Goal: Task Accomplishment & Management: Manage account settings

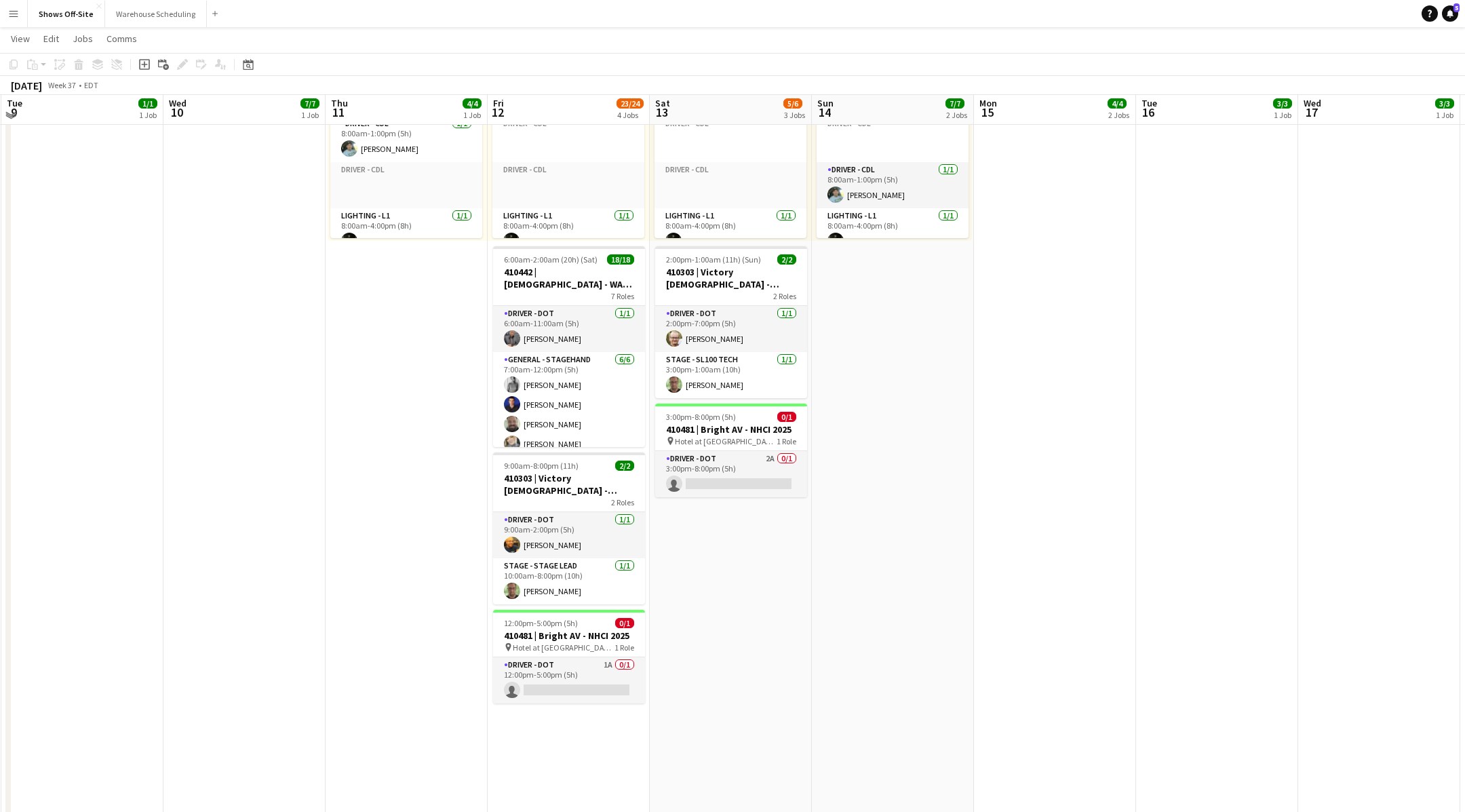
scroll to position [406, 0]
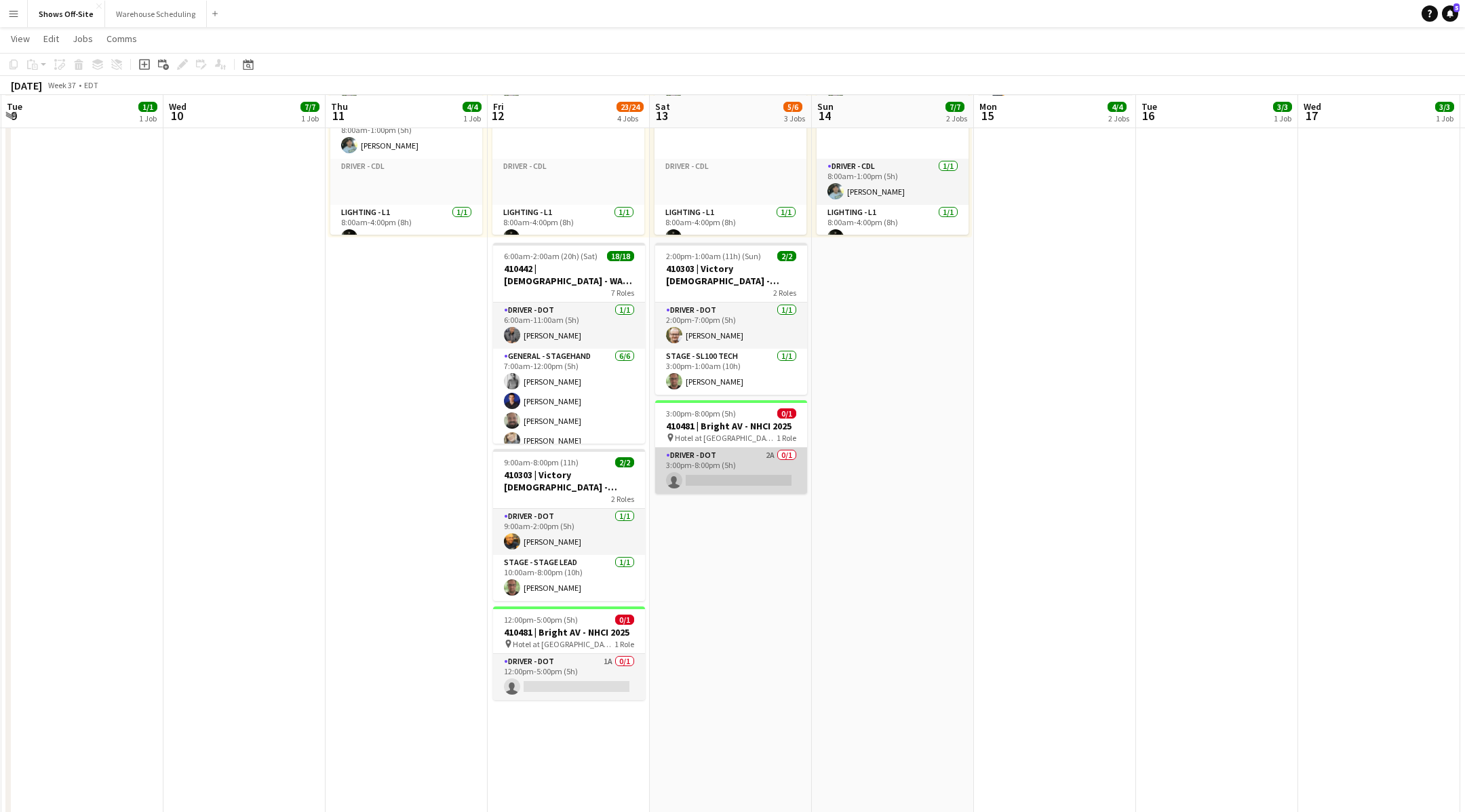
click at [740, 454] on app-card-role "Driver - DOT 2A 0/1 3:00pm-8:00pm (5h) single-neutral-actions" at bounding box center [731, 470] width 152 height 46
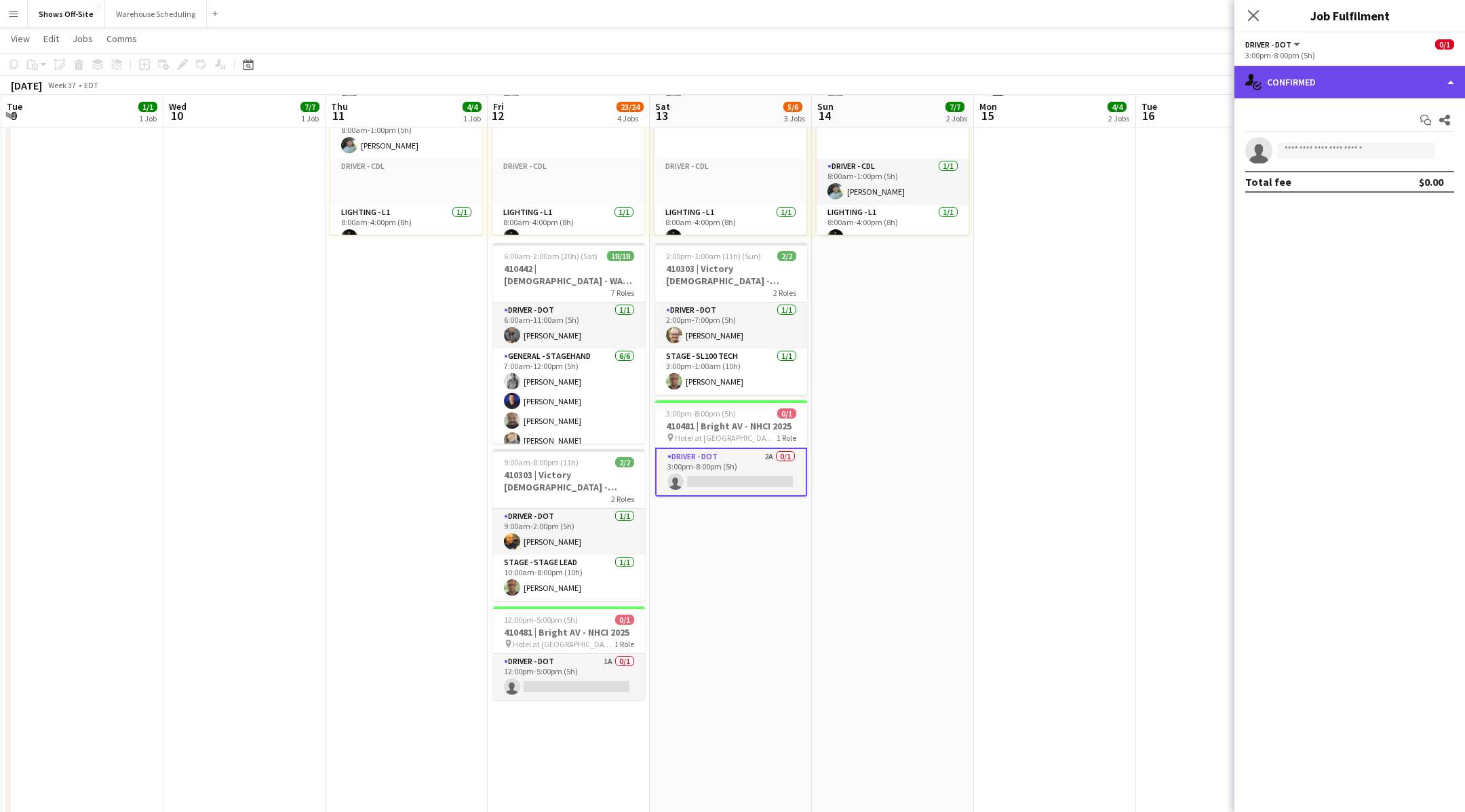
click at [1350, 90] on div "single-neutral-actions-check-2 Confirmed" at bounding box center [1349, 81] width 230 height 33
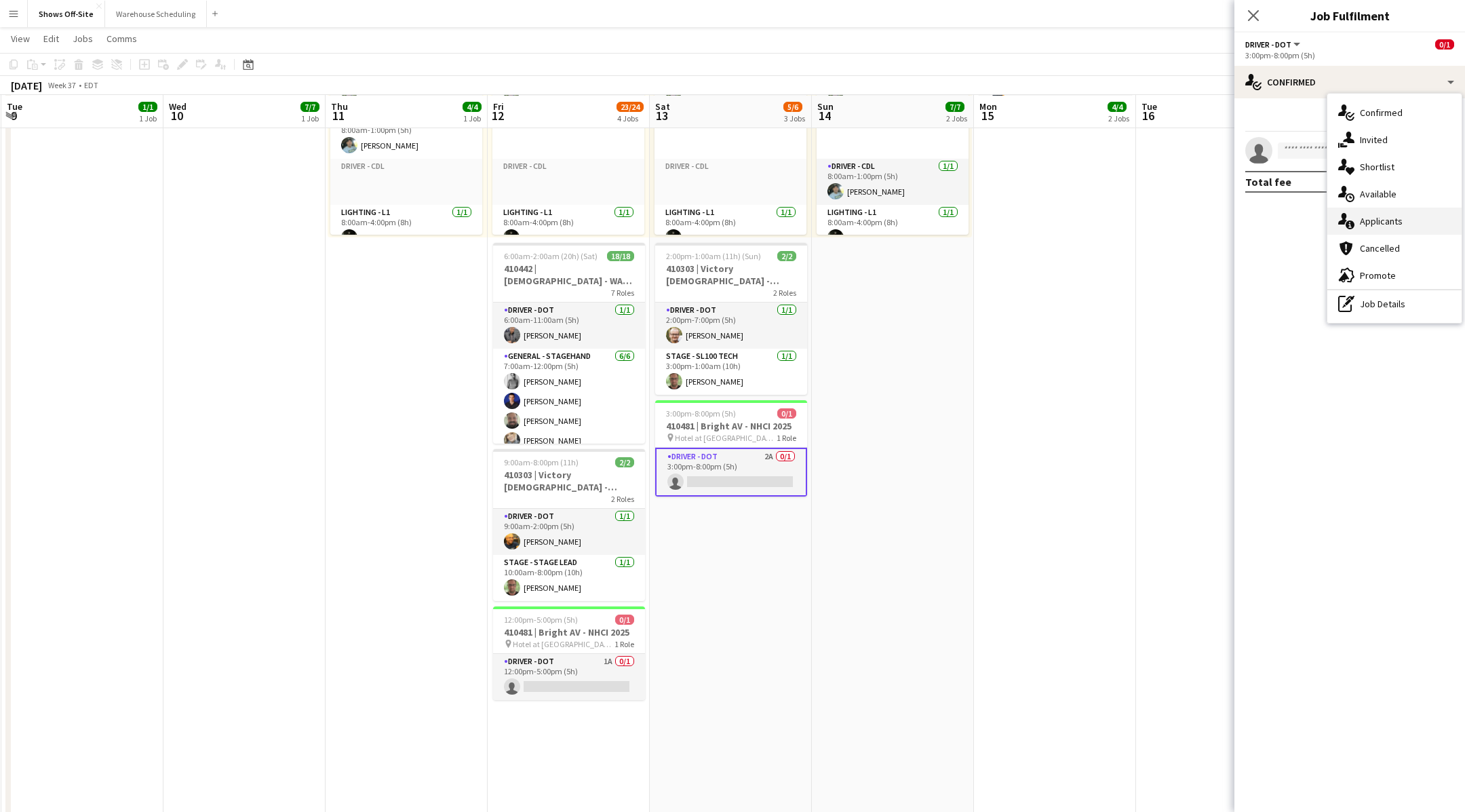
click at [1378, 220] on span "Applicants" at bounding box center [1381, 221] width 43 height 12
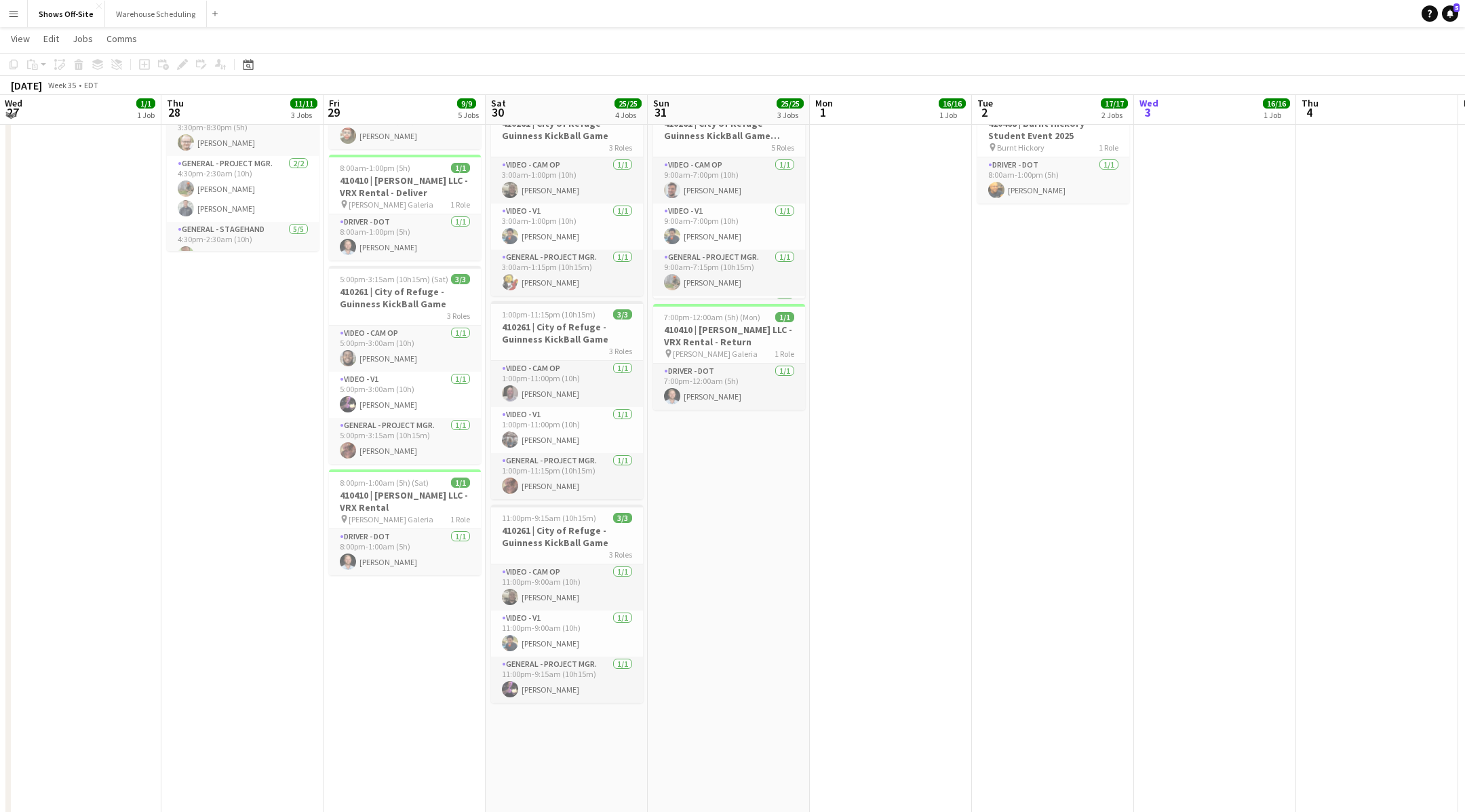
scroll to position [310, 0]
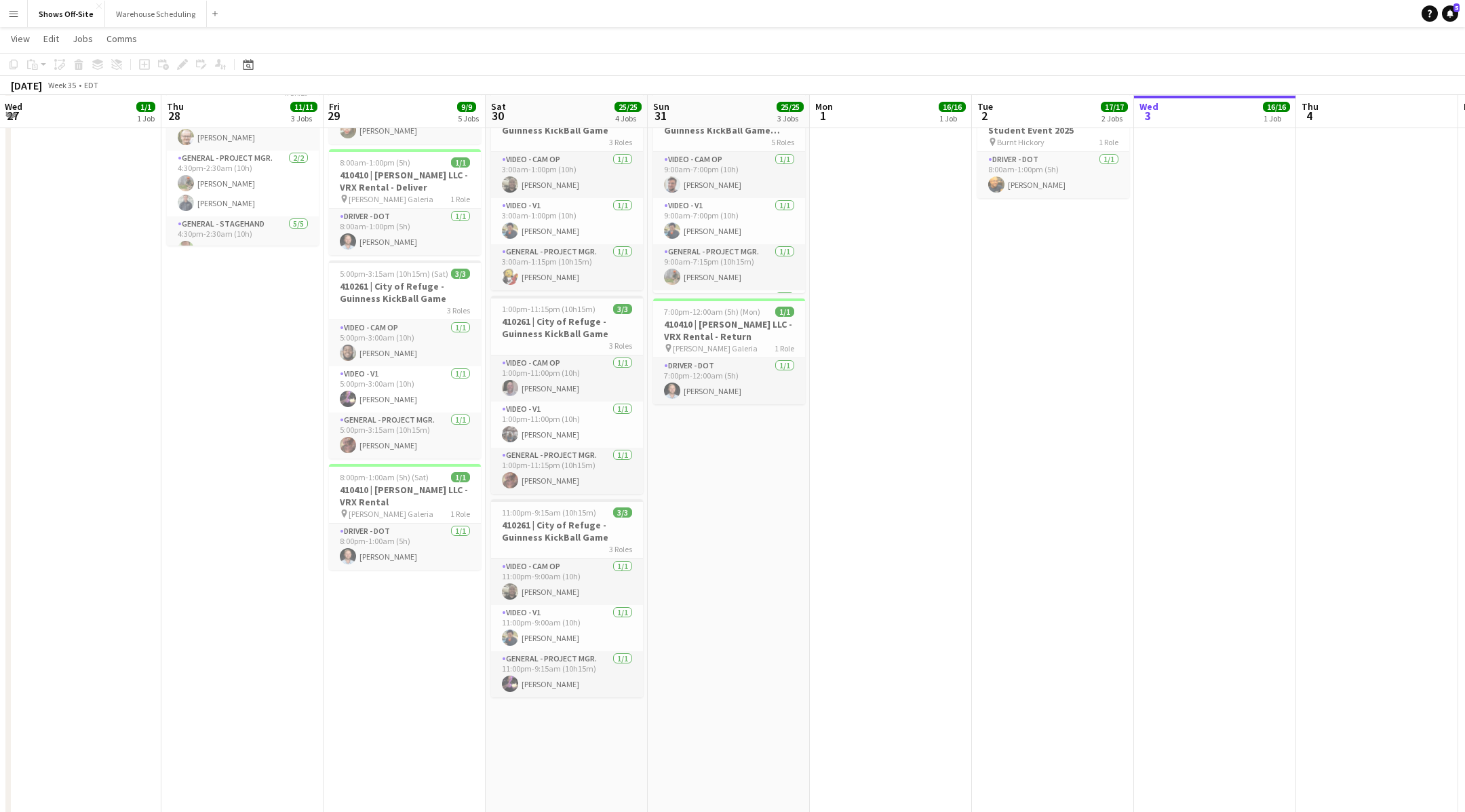
click at [823, 596] on app-date-cell "8:00am-6:00pm (10h) 16/16 9 Roles Audio - A1 [DATE] 8:00am-6:00pm (10h) [PERSON…" at bounding box center [891, 339] width 162 height 995
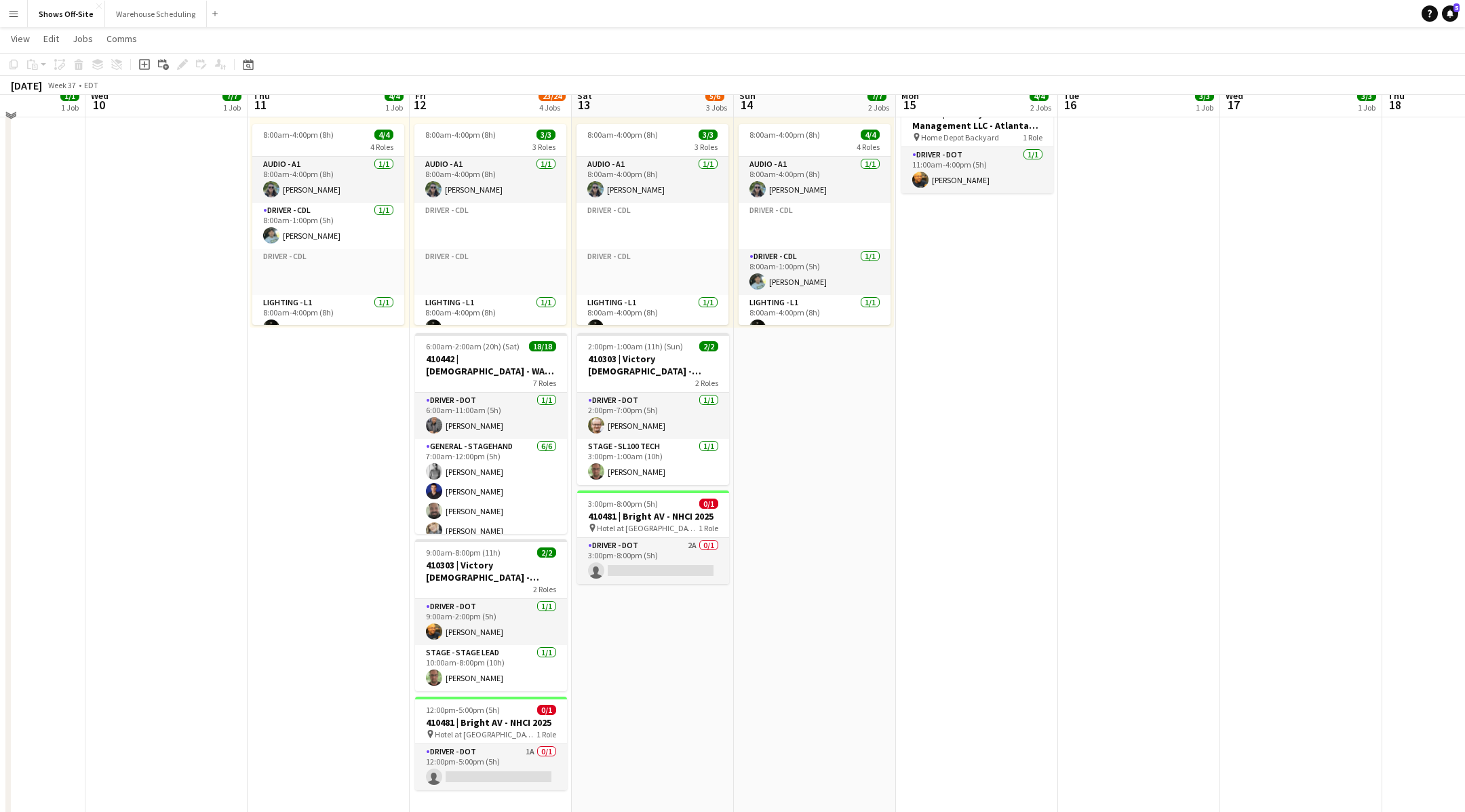
scroll to position [329, 0]
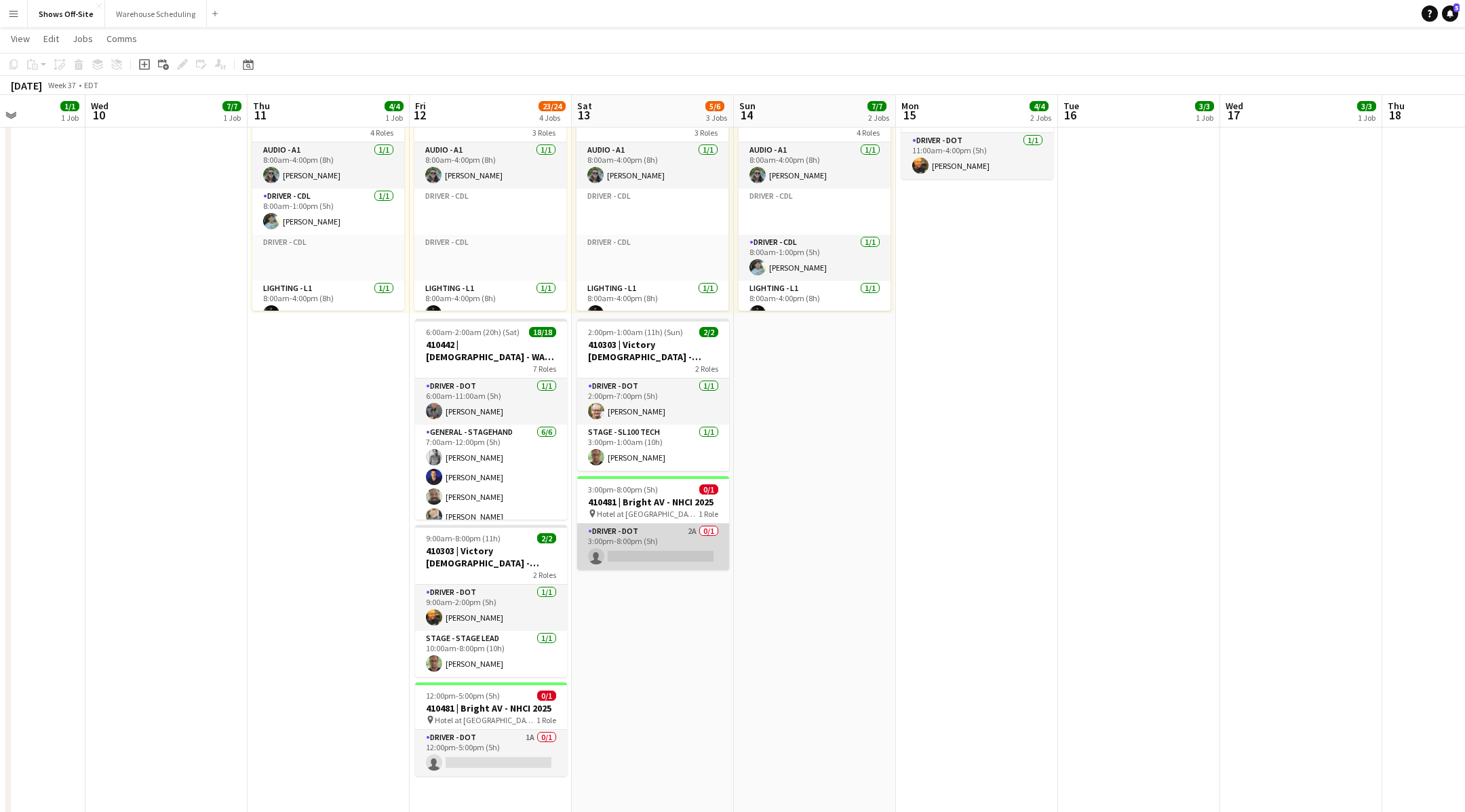
click at [649, 544] on app-card-role "Driver - DOT 2A 0/1 3:00pm-8:00pm (5h) single-neutral-actions" at bounding box center [653, 546] width 152 height 46
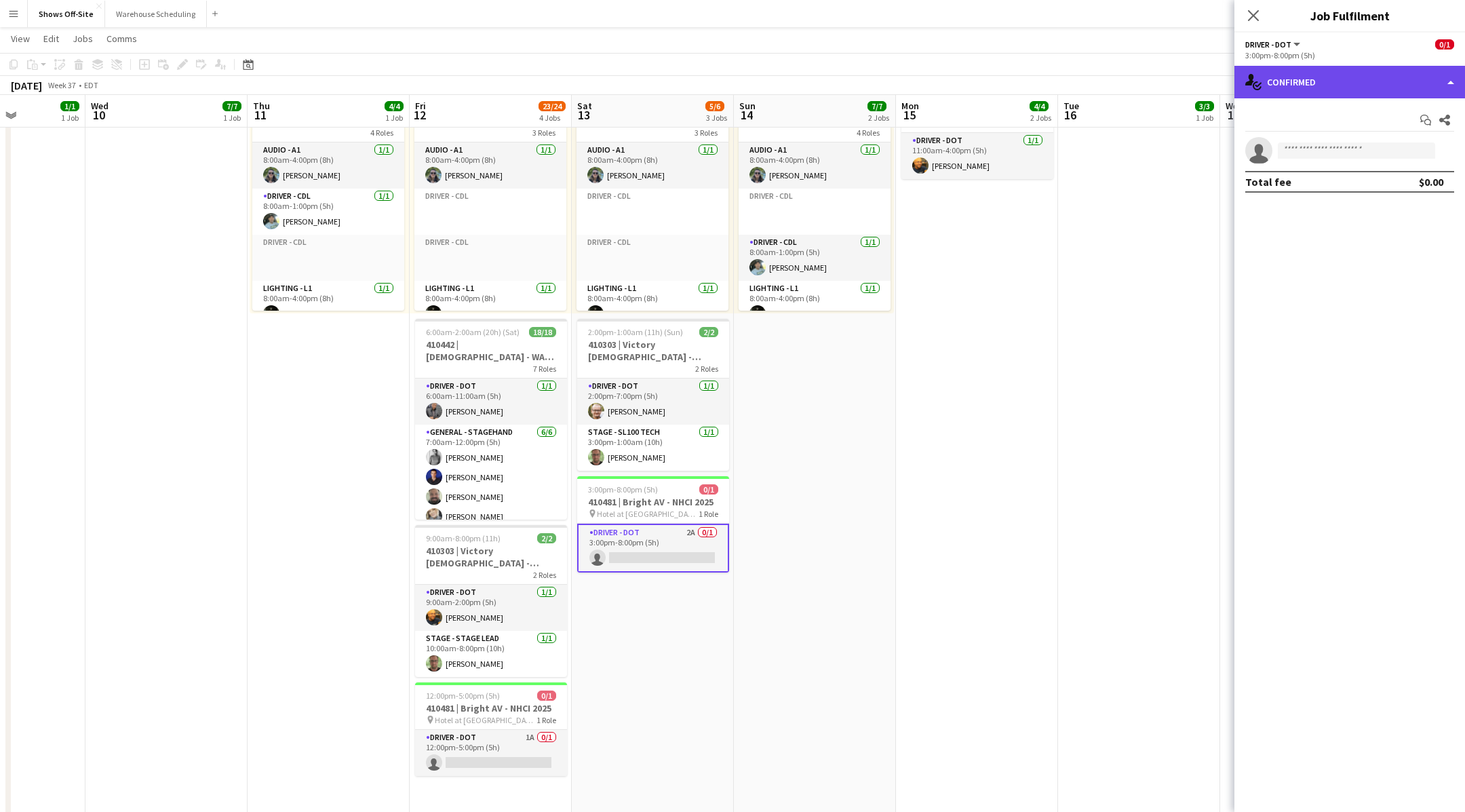
click at [1410, 87] on div "single-neutral-actions-check-2 Confirmed" at bounding box center [1349, 81] width 230 height 33
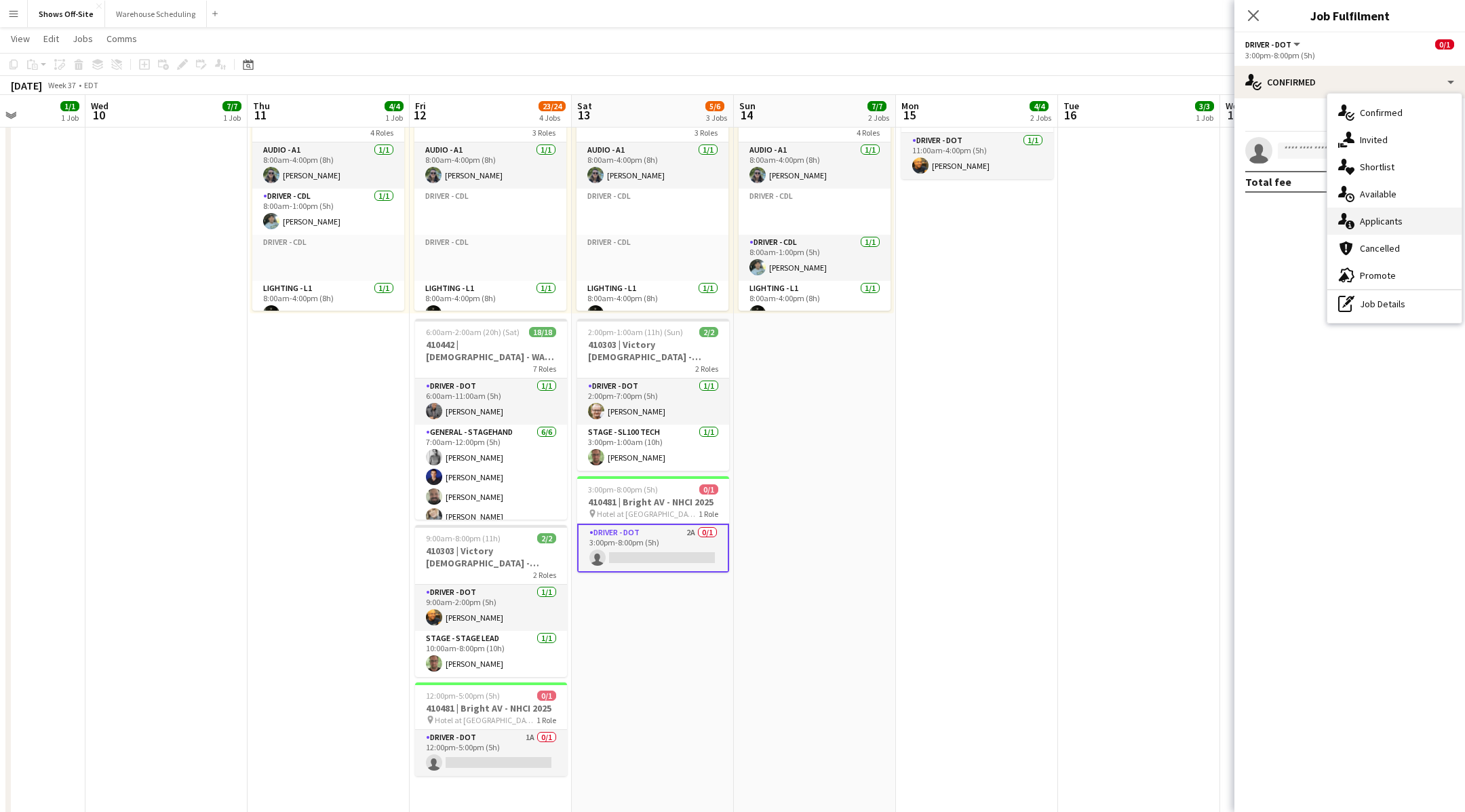
click at [1401, 228] on div "single-neutral-actions-information Applicants" at bounding box center [1394, 220] width 135 height 27
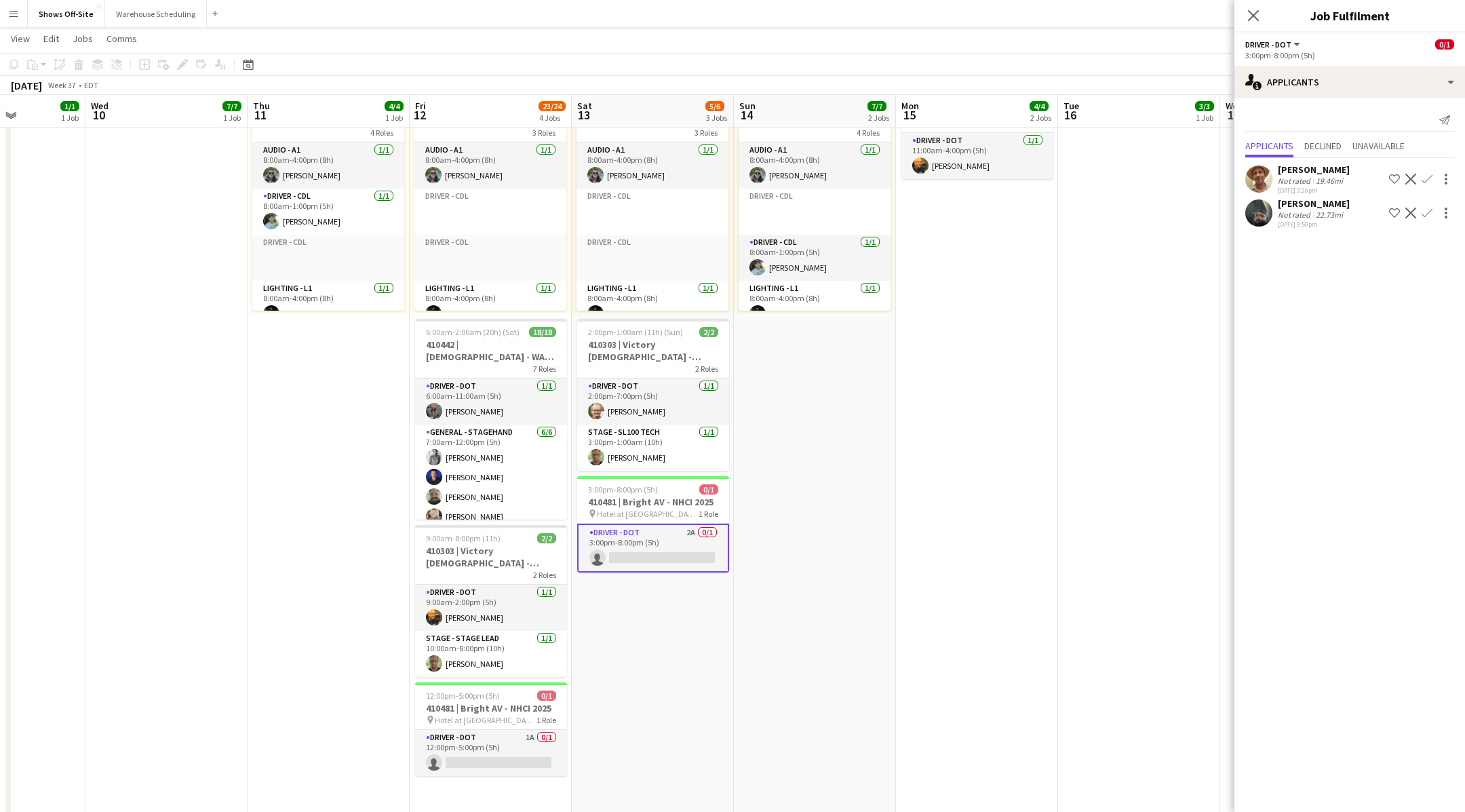
click at [1189, 283] on app-date-cell "8:00am-4:00pm (8h) 3/3 2 Roles Audio - A1 [DATE] 8:00am-4:00pm (8h) [PERSON_NAM…" at bounding box center [1139, 552] width 162 height 1460
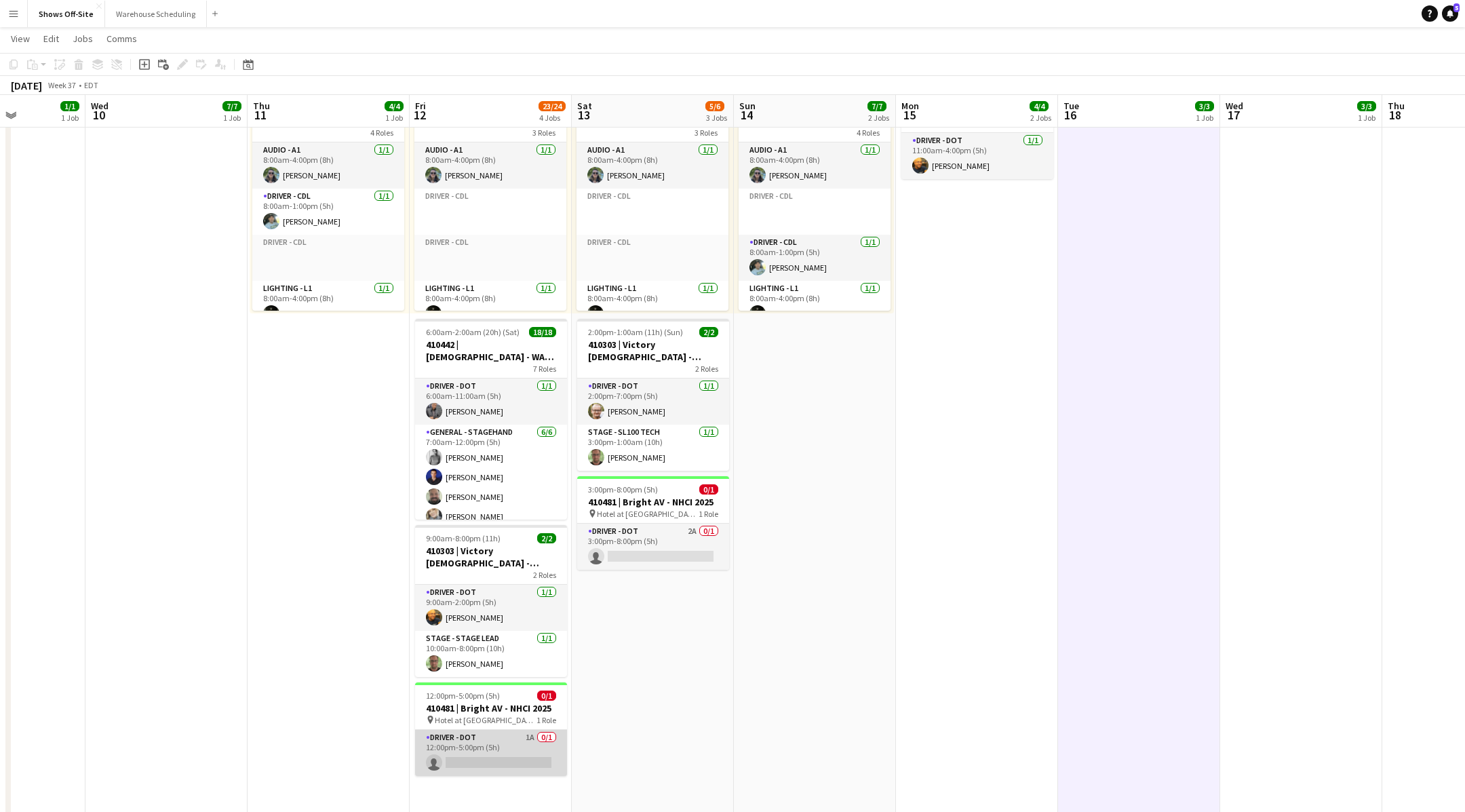
click at [480, 741] on app-card-role "Driver - DOT 1A 0/1 12:00pm-5:00pm (5h) single-neutral-actions" at bounding box center [491, 752] width 152 height 46
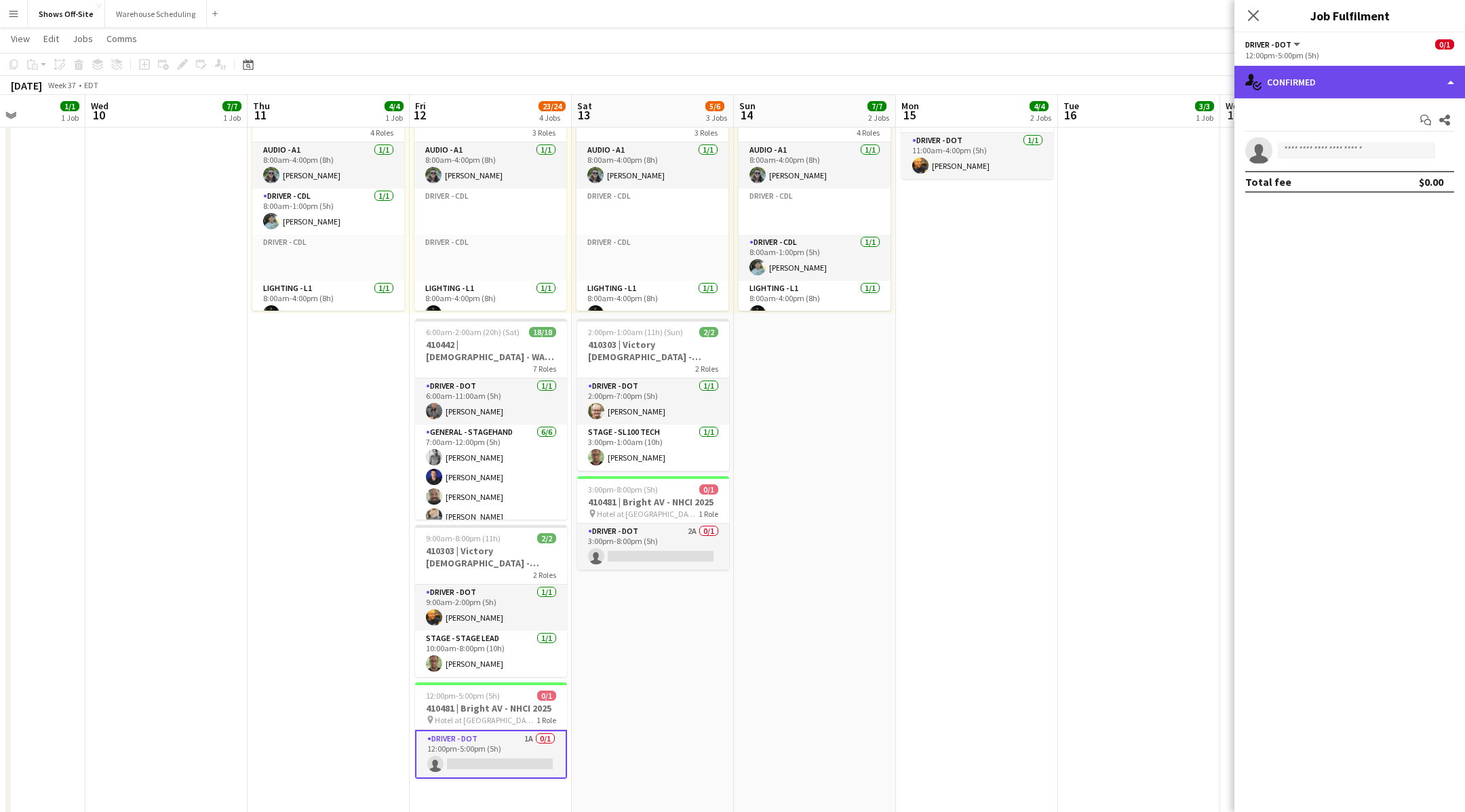
click at [1333, 93] on div "single-neutral-actions-check-2 Confirmed" at bounding box center [1349, 81] width 230 height 33
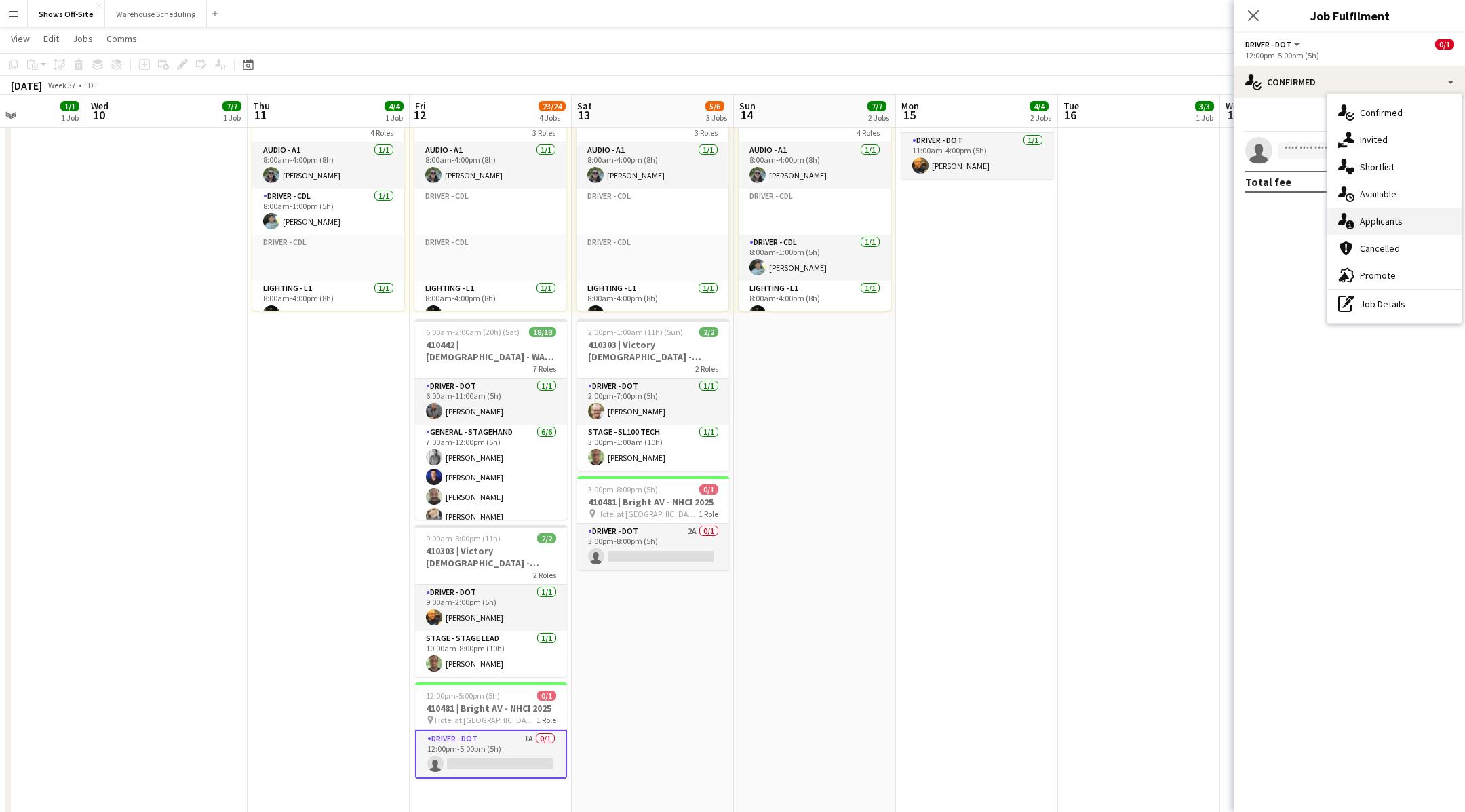
click at [1399, 222] on span "Applicants" at bounding box center [1381, 221] width 43 height 12
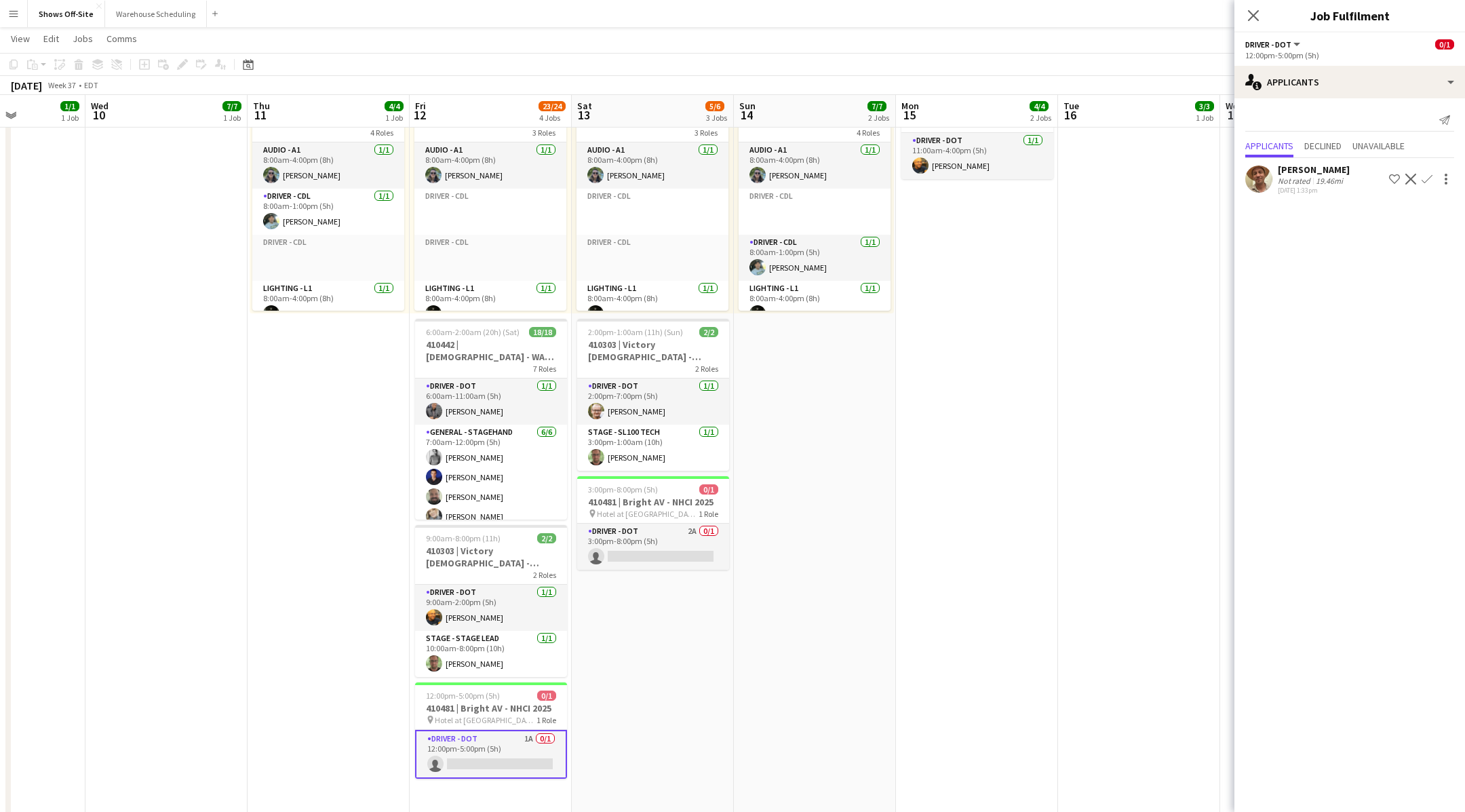
click at [1138, 316] on app-date-cell "8:00am-4:00pm (8h) 3/3 2 Roles Audio - A1 [DATE] 8:00am-4:00pm (8h) [PERSON_NAM…" at bounding box center [1139, 552] width 162 height 1460
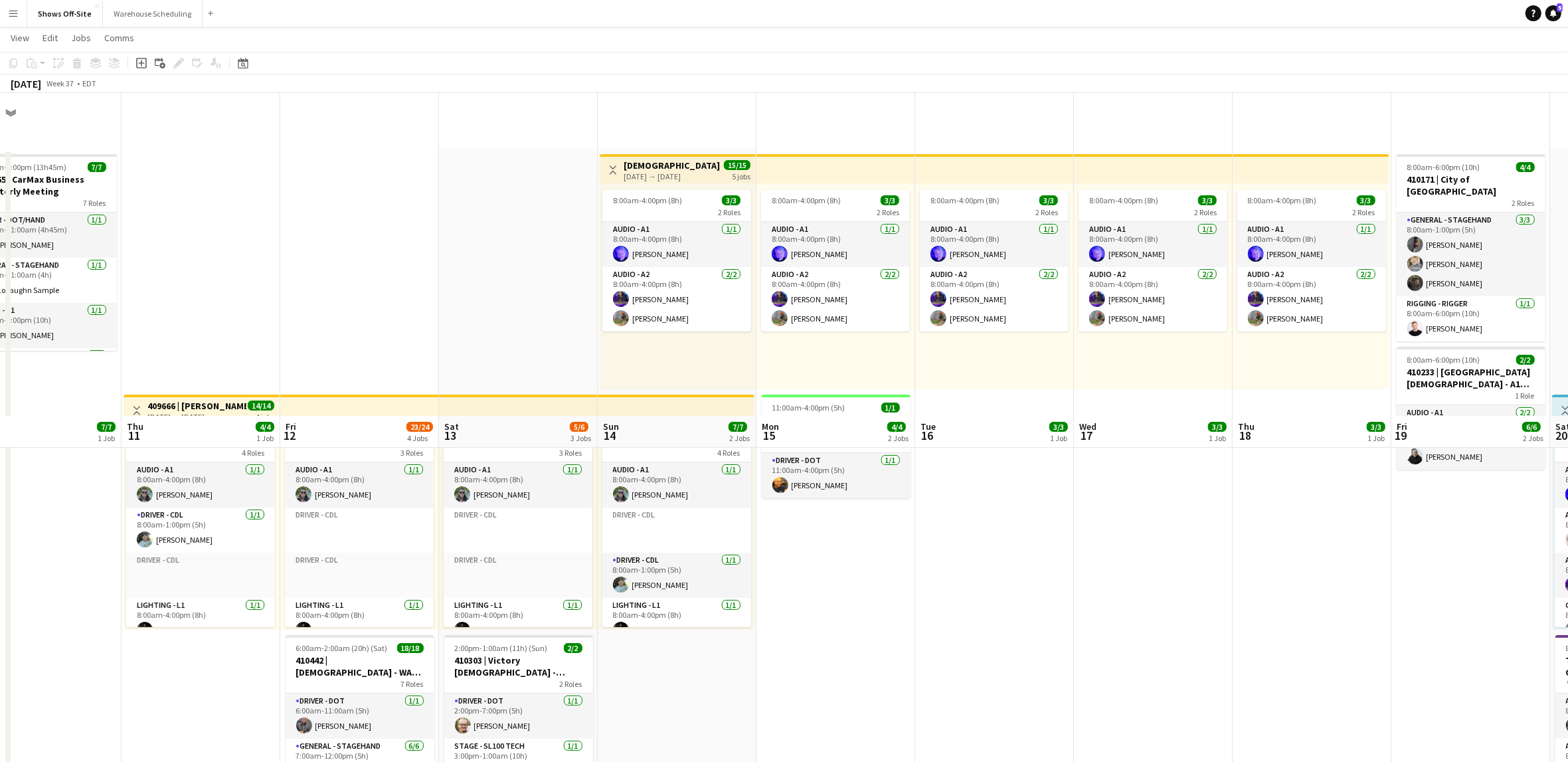
scroll to position [0, 513]
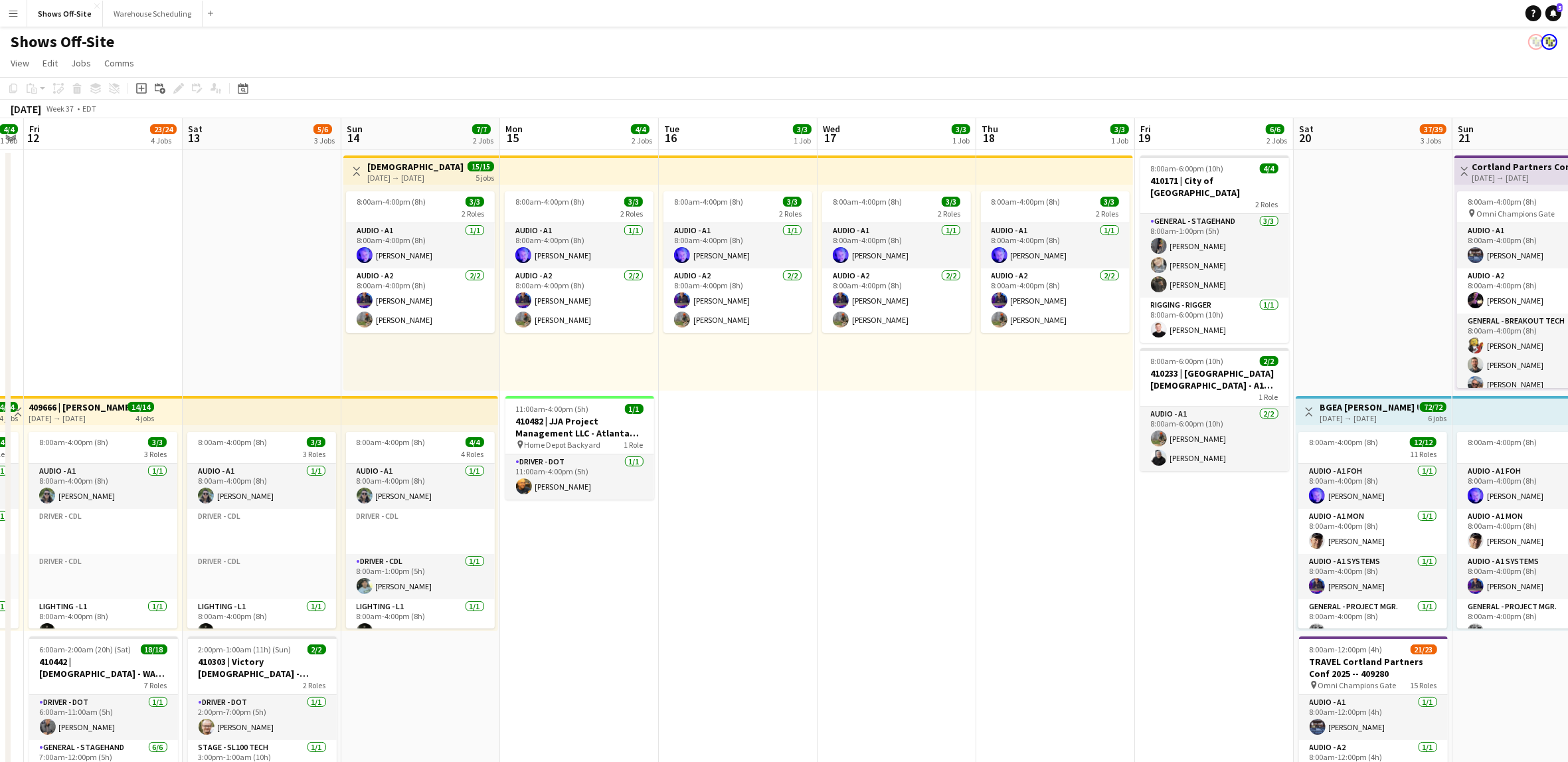
drag, startPoint x: 914, startPoint y: 511, endPoint x: 652, endPoint y: 497, distance: 262.4
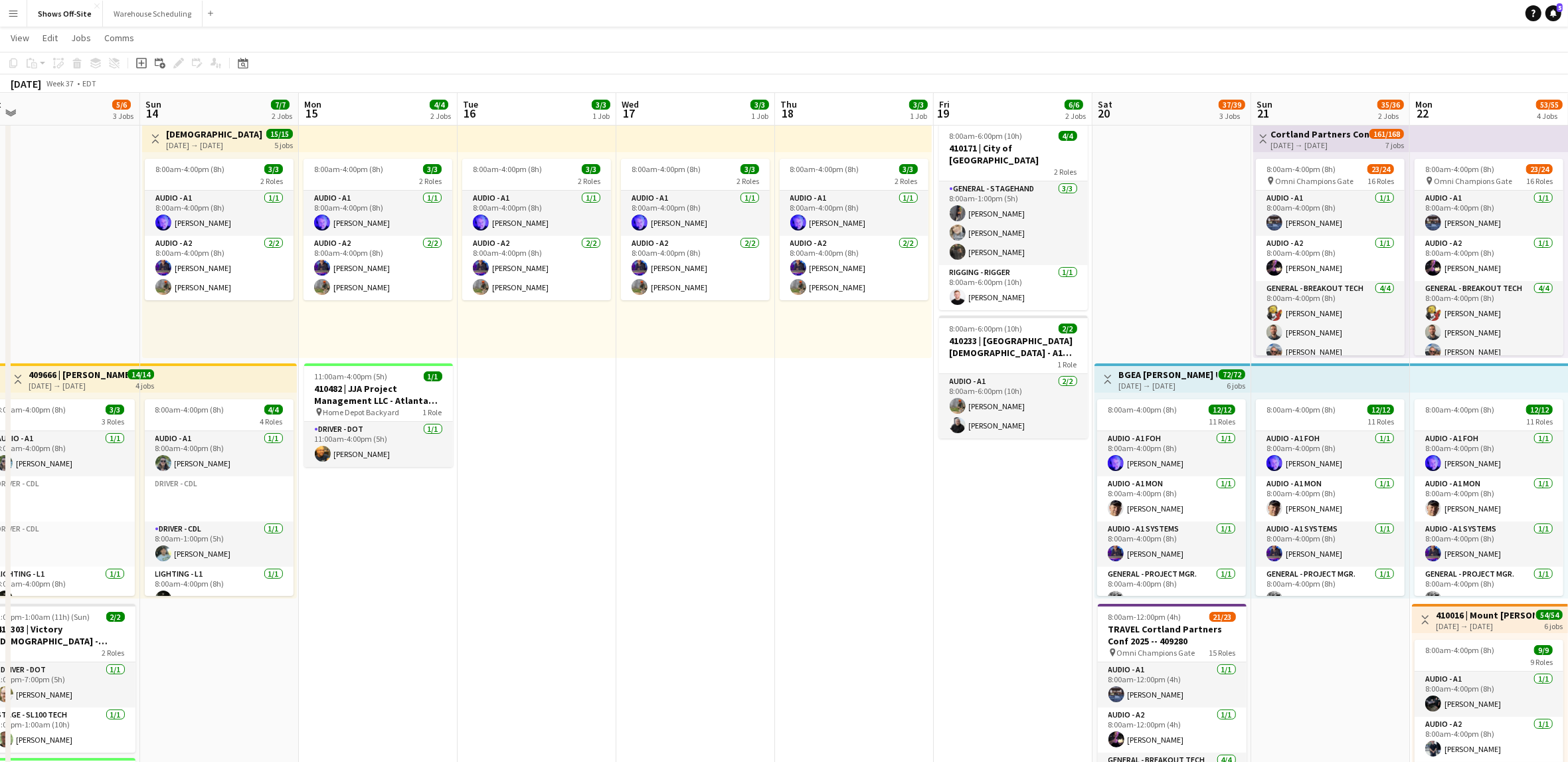
scroll to position [0, 317]
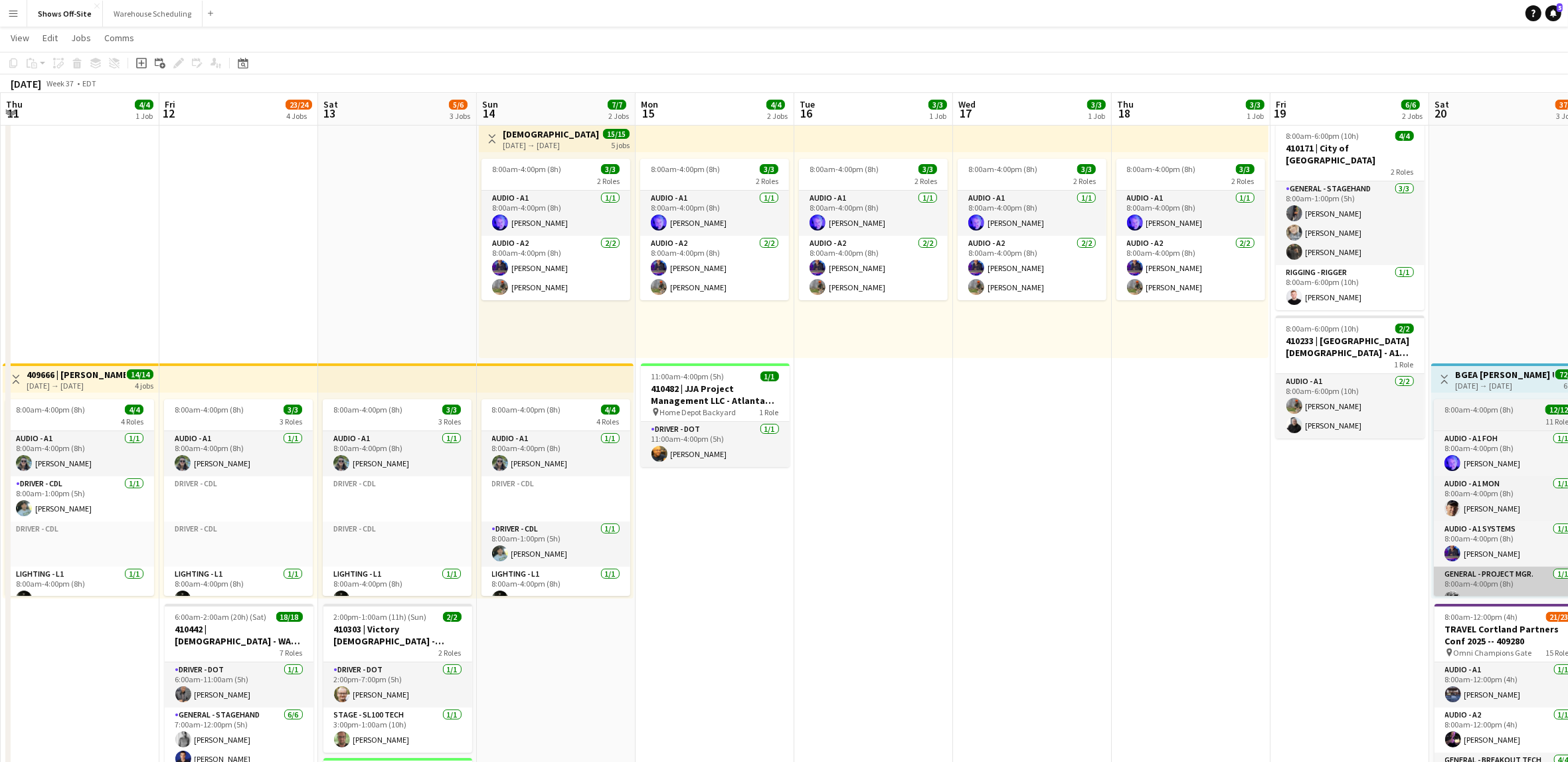
drag, startPoint x: 773, startPoint y: 516, endPoint x: 1469, endPoint y: 595, distance: 700.5
click at [1434, 618] on html "Menu Boards Boards Boards All jobs Status Workforce Workforce My Workforce Recr…" at bounding box center [784, 758] width 1568 height 1580
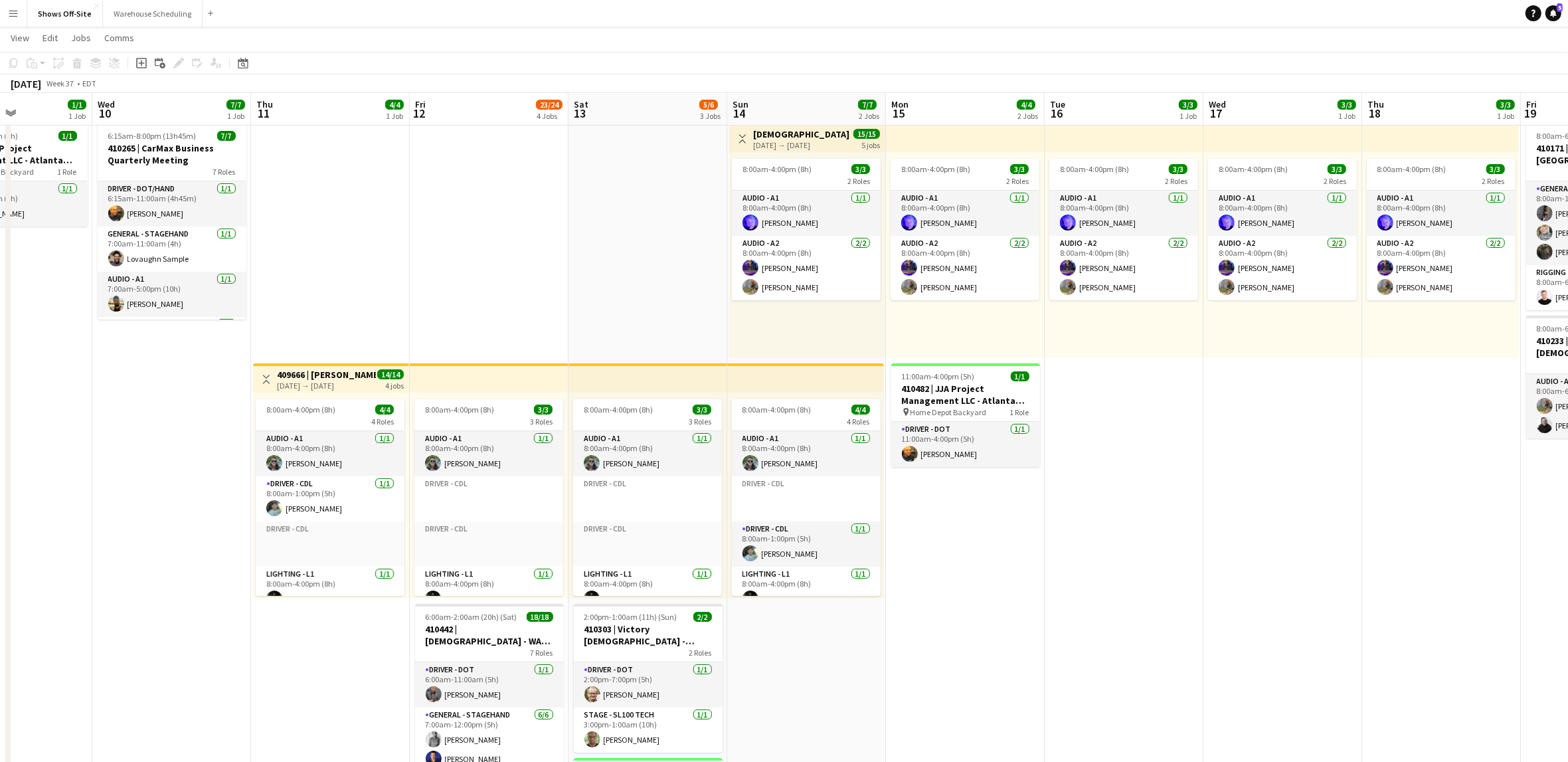
drag, startPoint x: 1060, startPoint y: 550, endPoint x: 1310, endPoint y: 536, distance: 250.4
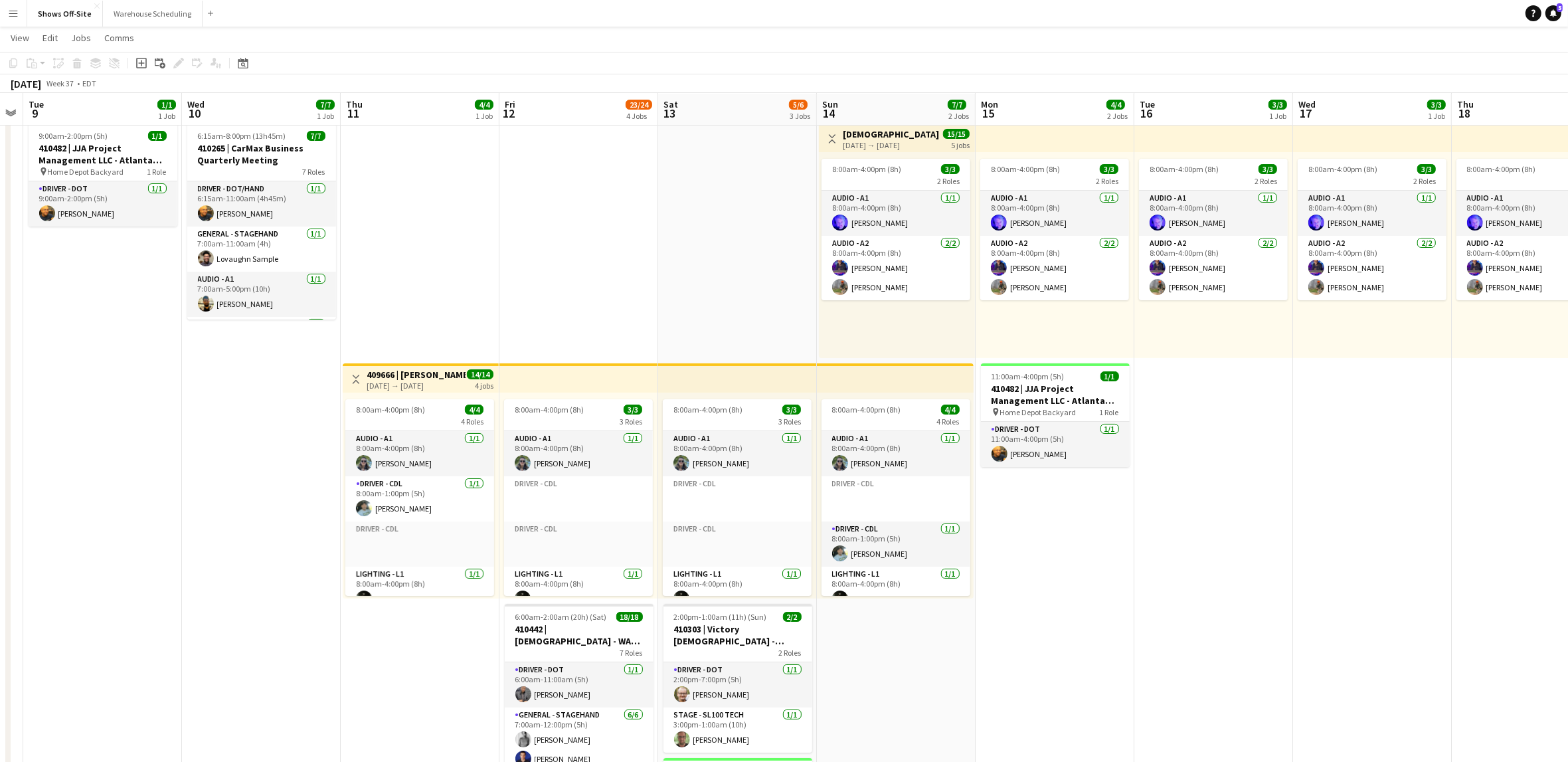
scroll to position [0, 276]
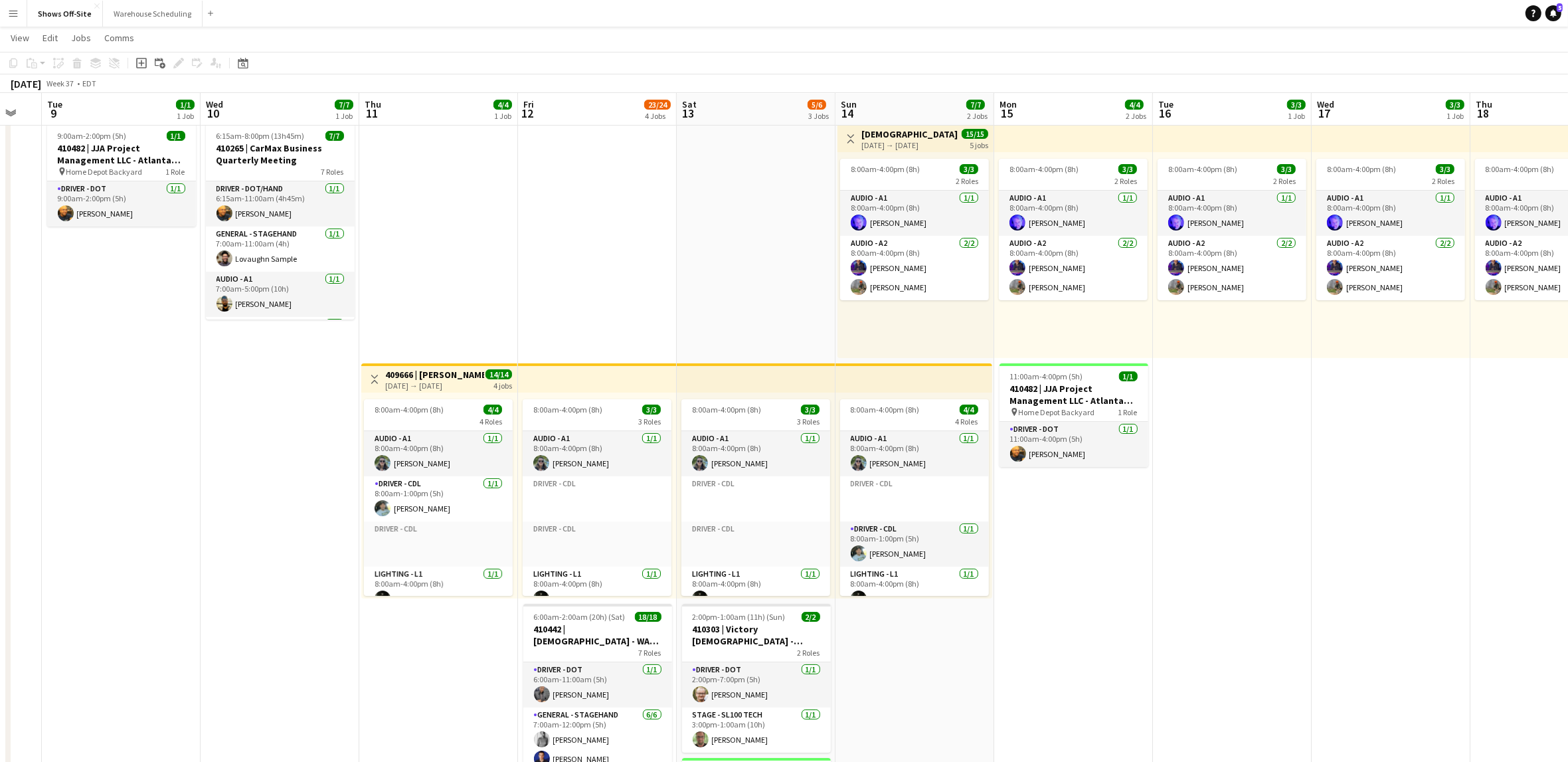
drag, startPoint x: 1246, startPoint y: 532, endPoint x: 1348, endPoint y: 532, distance: 102.0
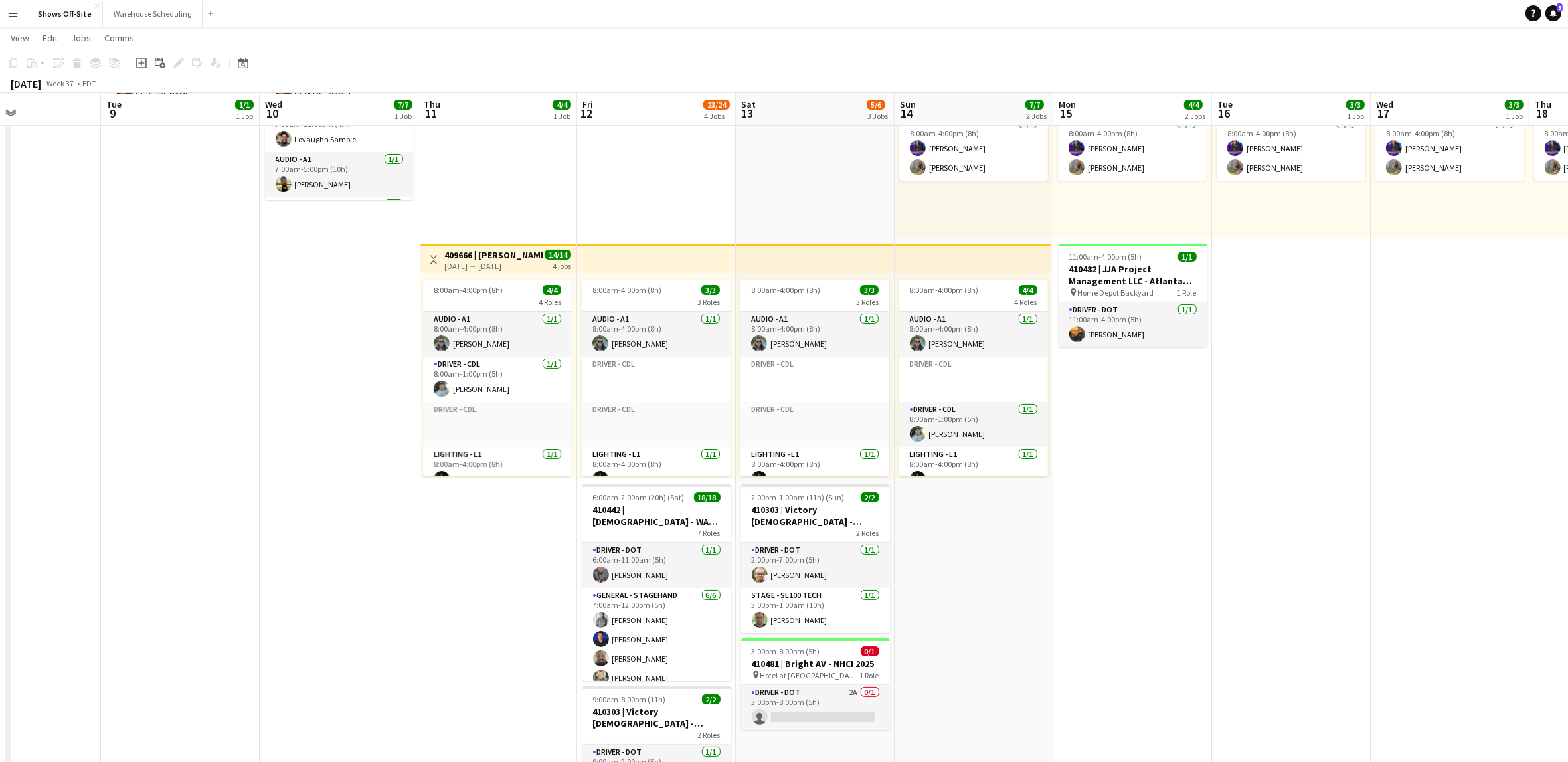
scroll to position [0, 340]
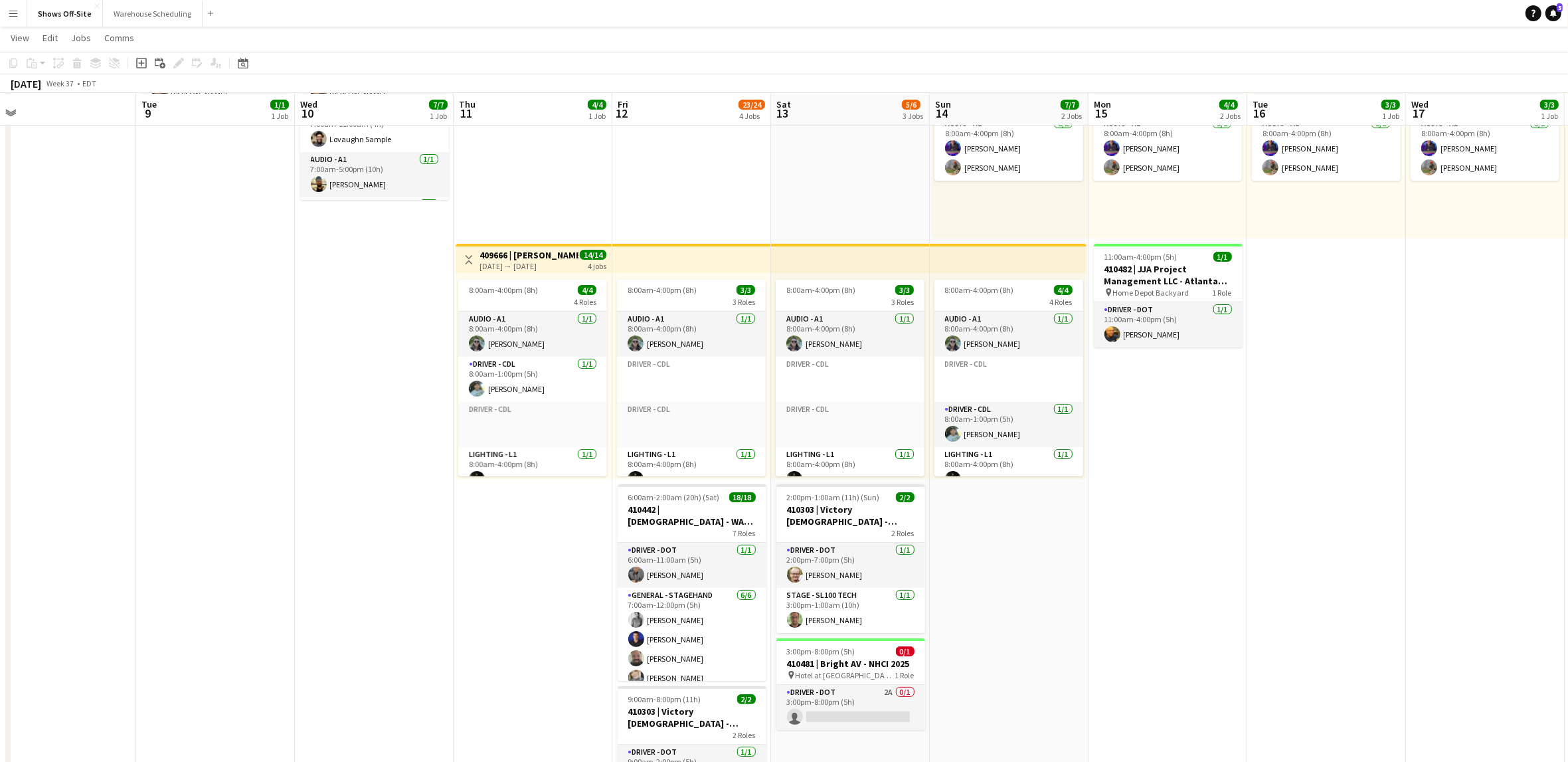
drag, startPoint x: 1206, startPoint y: 543, endPoint x: 1230, endPoint y: 539, distance: 24.3
click at [1230, 539] on app-calendar-viewport "Sat 6 Sun 7 Mon 8 Tue 9 1/1 1 Job Wed 10 7/7 1 Job Thu 11 4/4 1 Job Fri 12 23/2…" at bounding box center [784, 665] width 1568 height 1528
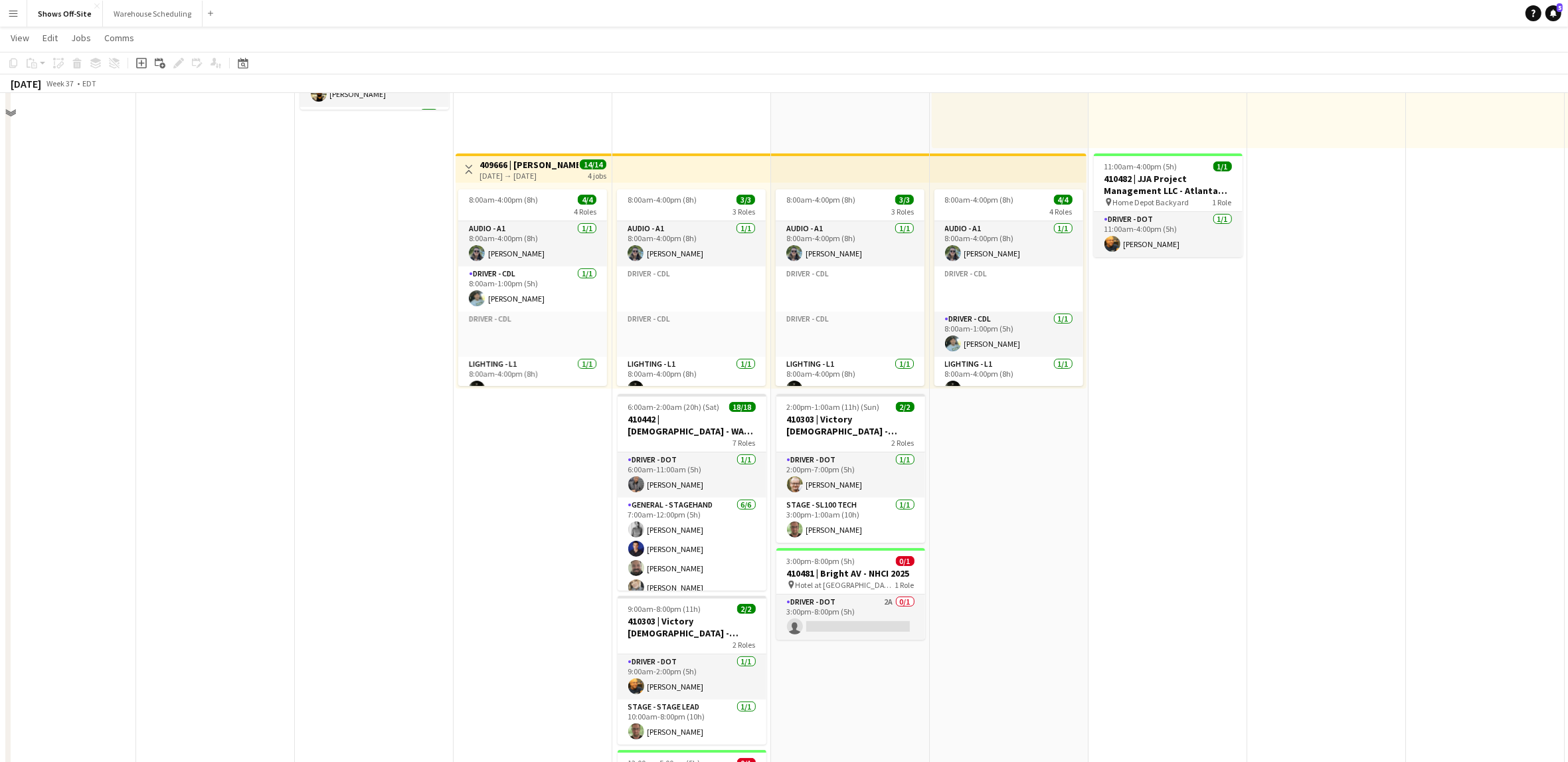
scroll to position [311, 0]
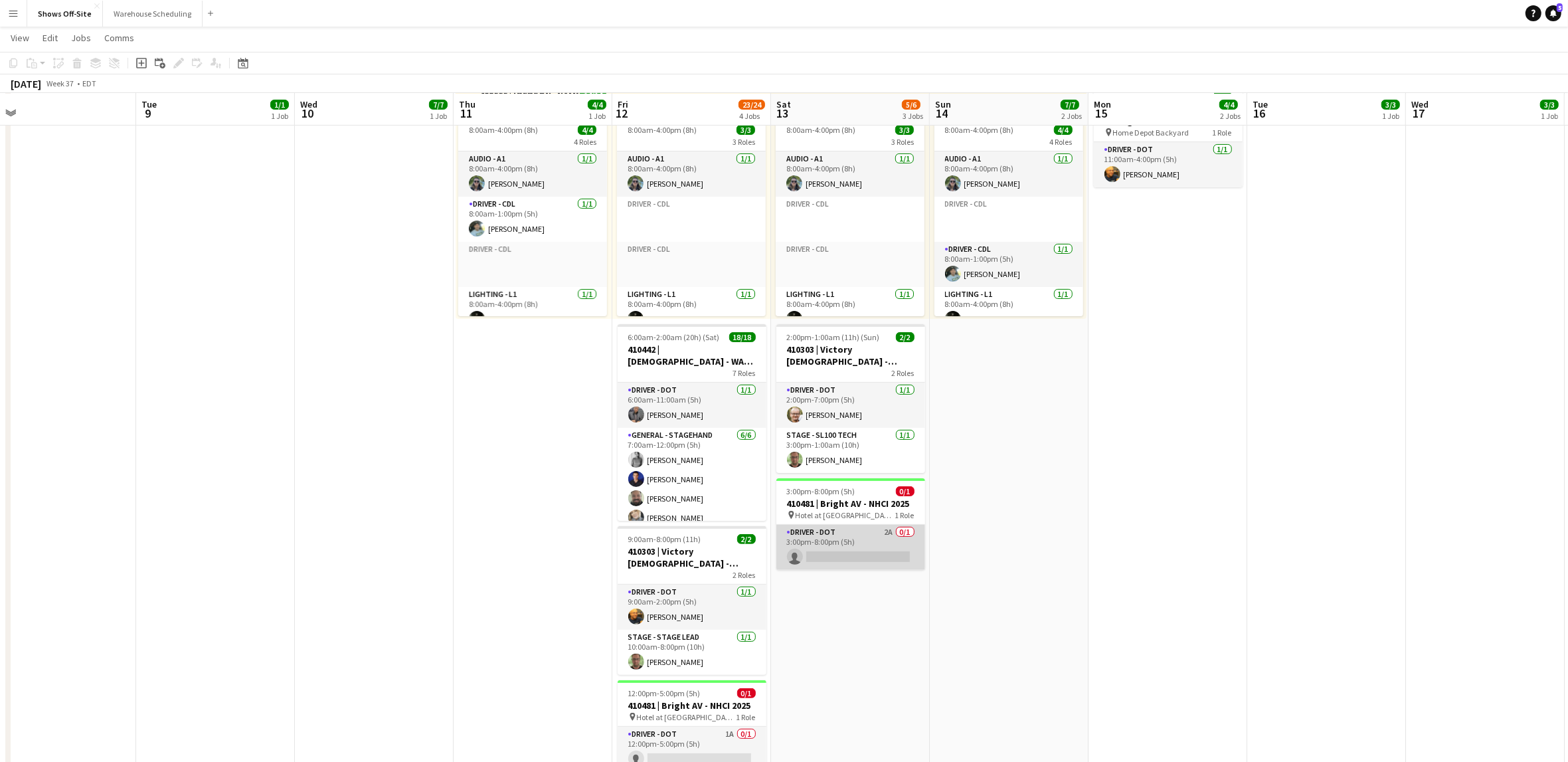
click at [882, 546] on app-card-role "Driver - DOT 2A 0/1 3:00pm-8:00pm (5h) single-neutral-actions" at bounding box center [851, 547] width 149 height 45
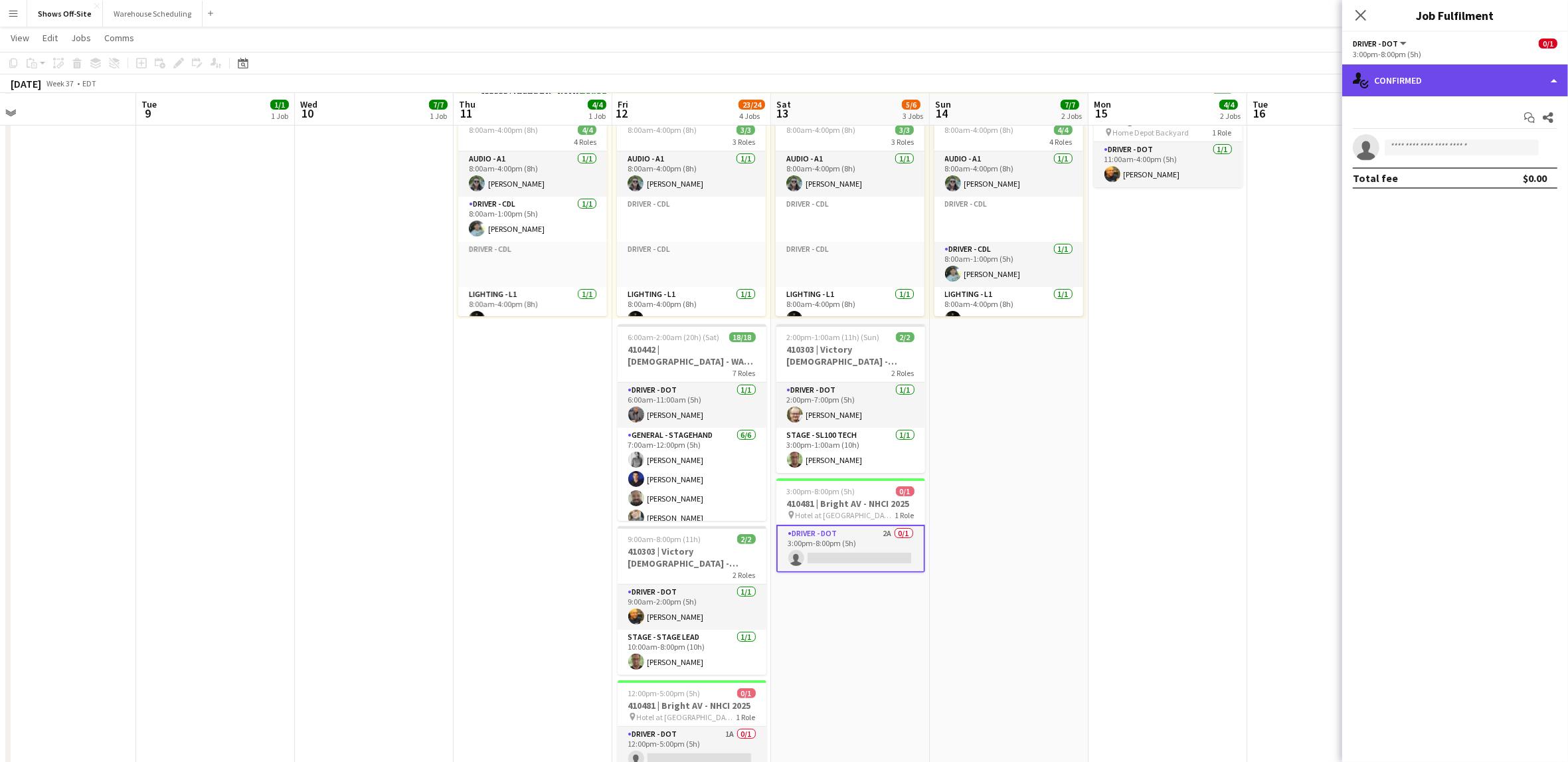
click at [1434, 90] on div "single-neutral-actions-check-2 Confirmed" at bounding box center [1455, 80] width 226 height 32
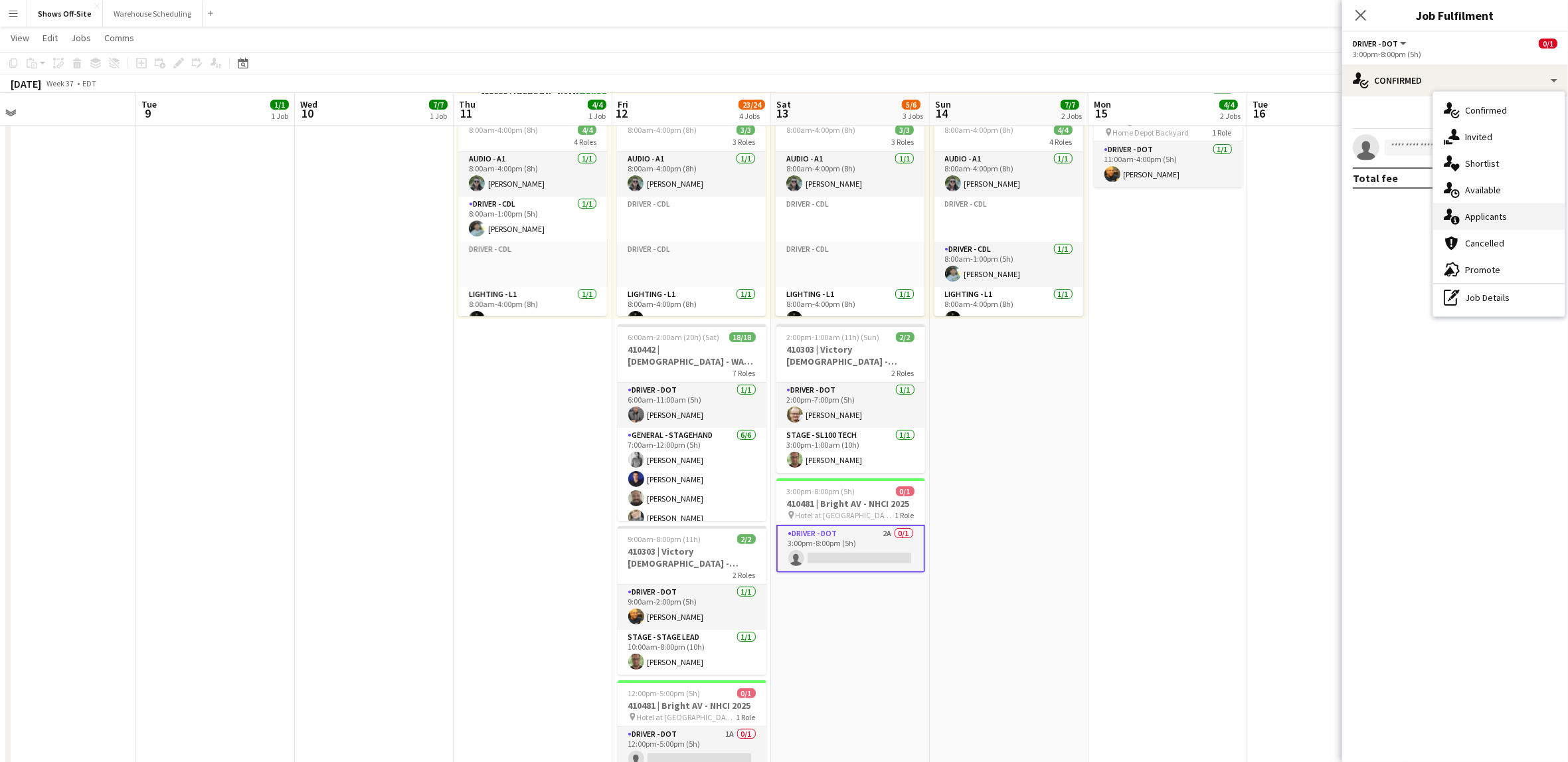
click at [1434, 223] on div "single-neutral-actions-information Applicants" at bounding box center [1499, 216] width 132 height 26
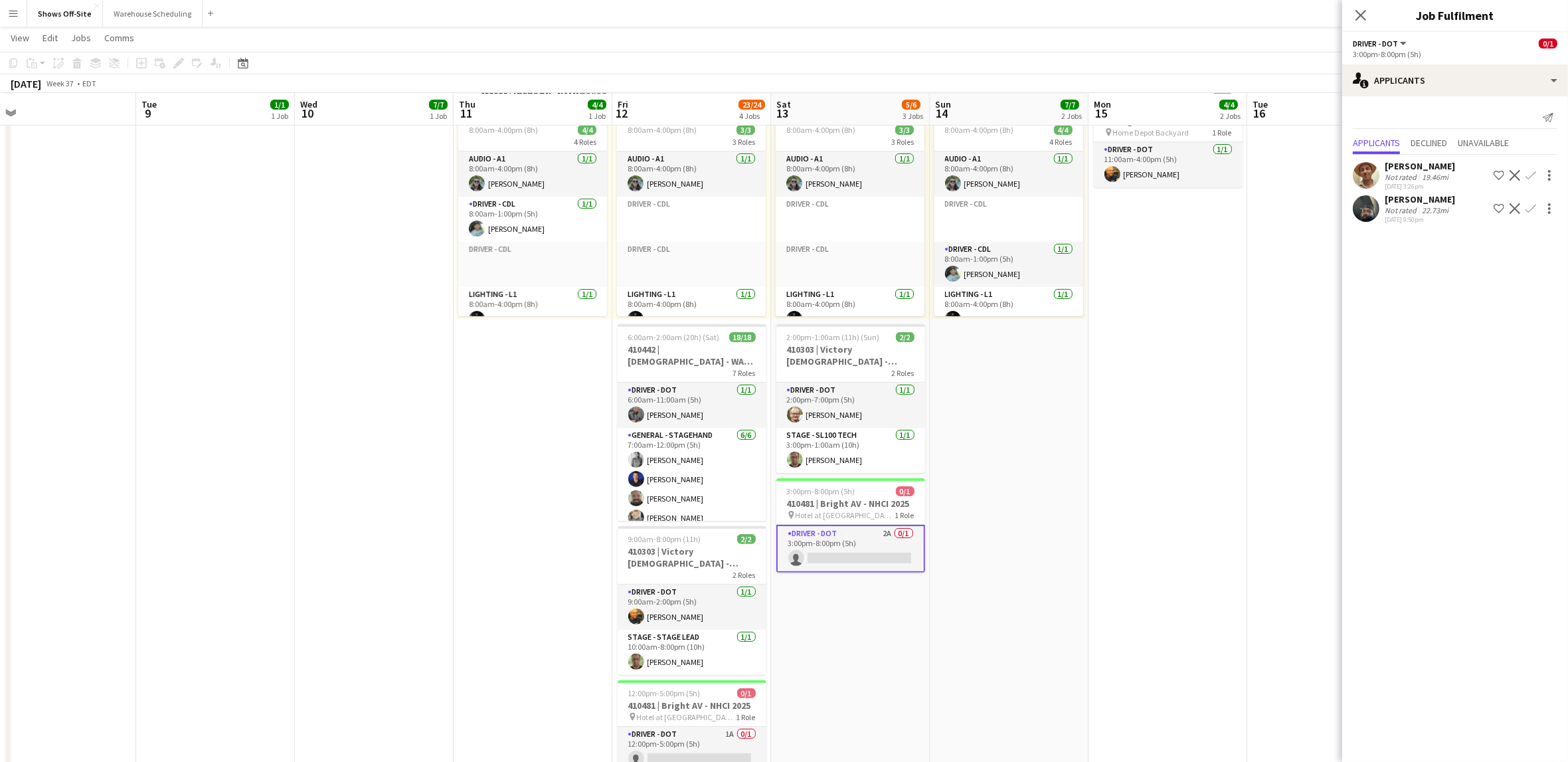
click at [1076, 486] on app-date-cell "Toggle View Samaritans Purse [PERSON_NAME] -- 409866 [DATE] → [DATE] 15/15 5 jo…" at bounding box center [1009, 553] width 159 height 1431
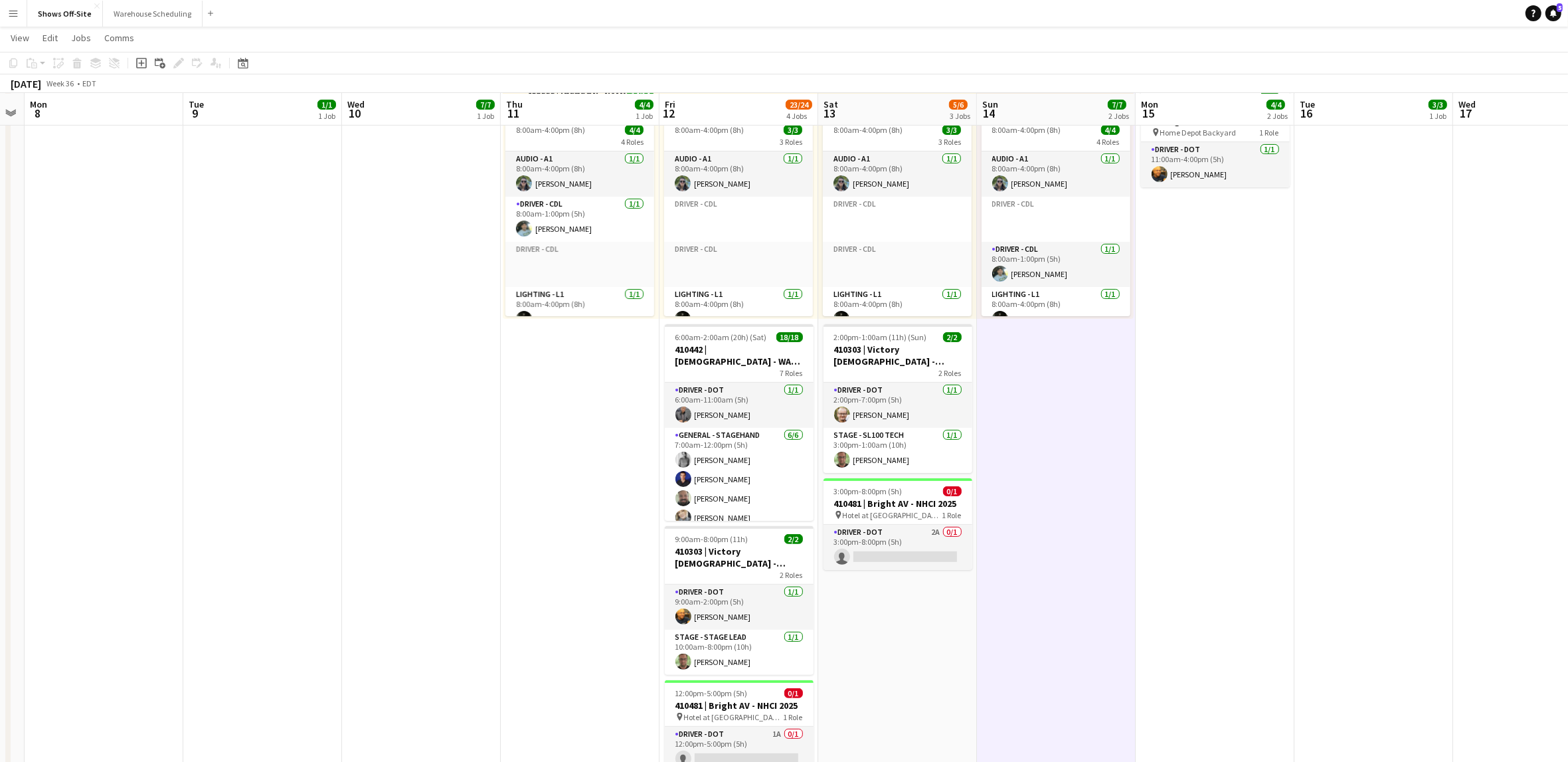
scroll to position [0, 284]
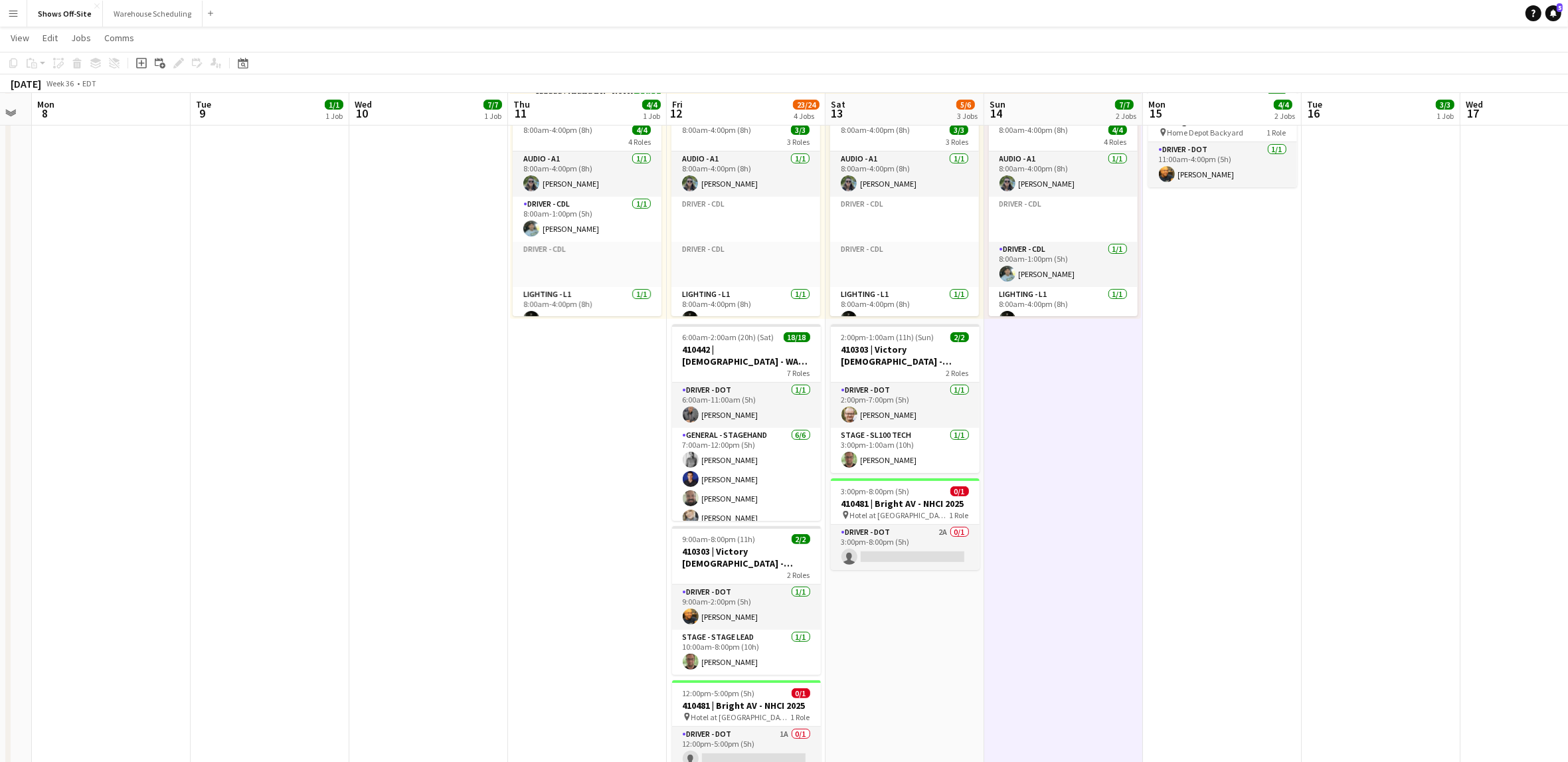
drag, startPoint x: 1095, startPoint y: 481, endPoint x: 1153, endPoint y: 461, distance: 61.4
click at [1149, 461] on app-calendar-viewport "Sat 6 18/18 1 Job Sun 7 Mon 8 Tue 9 1/1 1 Job Wed 10 7/7 1 Job Thu 11 4/4 1 Job…" at bounding box center [784, 505] width 1568 height 1528
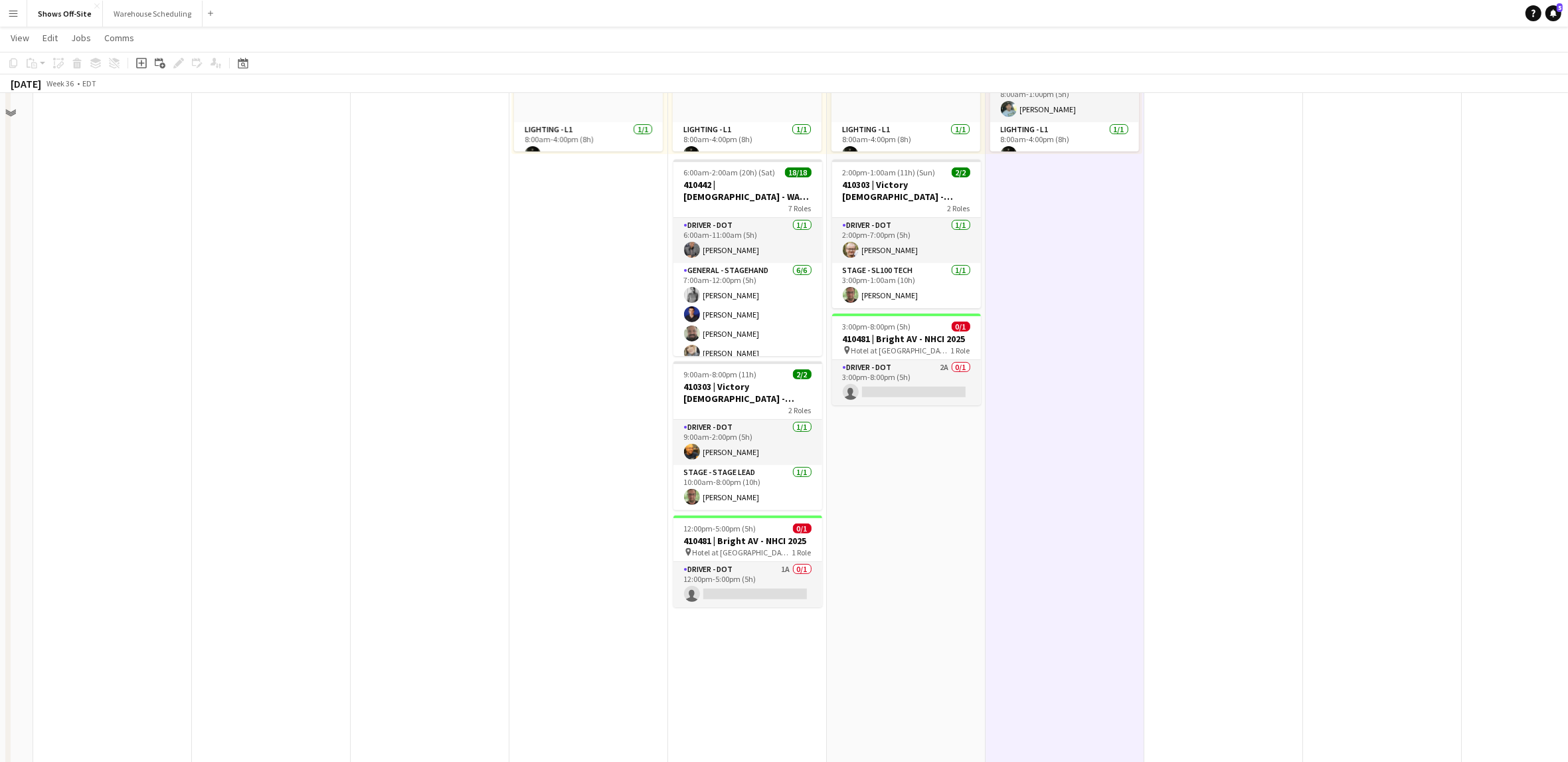
scroll to position [477, 0]
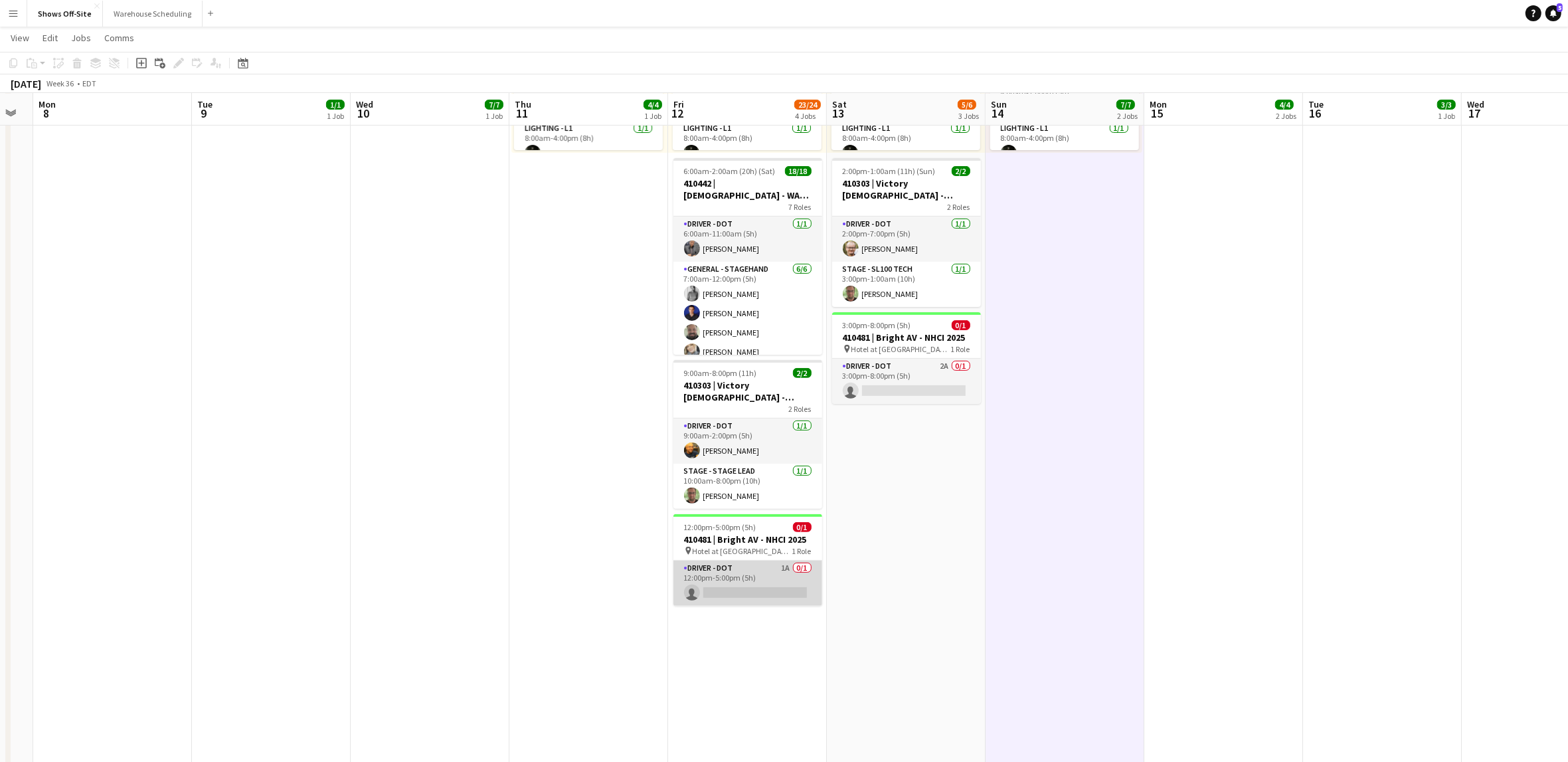
click at [720, 568] on app-card-role "Driver - DOT 1A 0/1 12:00pm-5:00pm (5h) single-neutral-actions" at bounding box center [748, 583] width 149 height 45
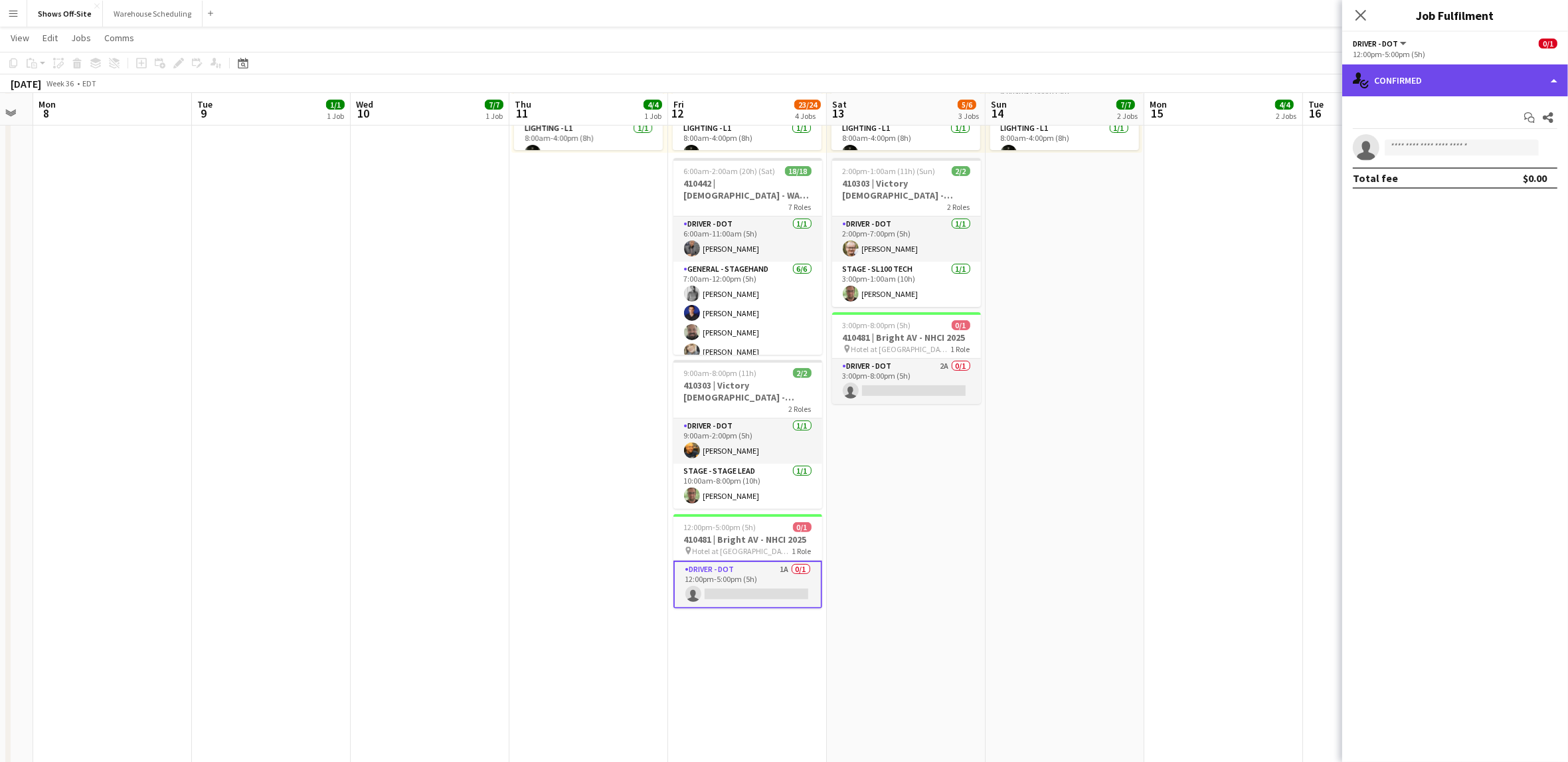
click at [1404, 83] on div "single-neutral-actions-check-2 Confirmed" at bounding box center [1455, 80] width 226 height 32
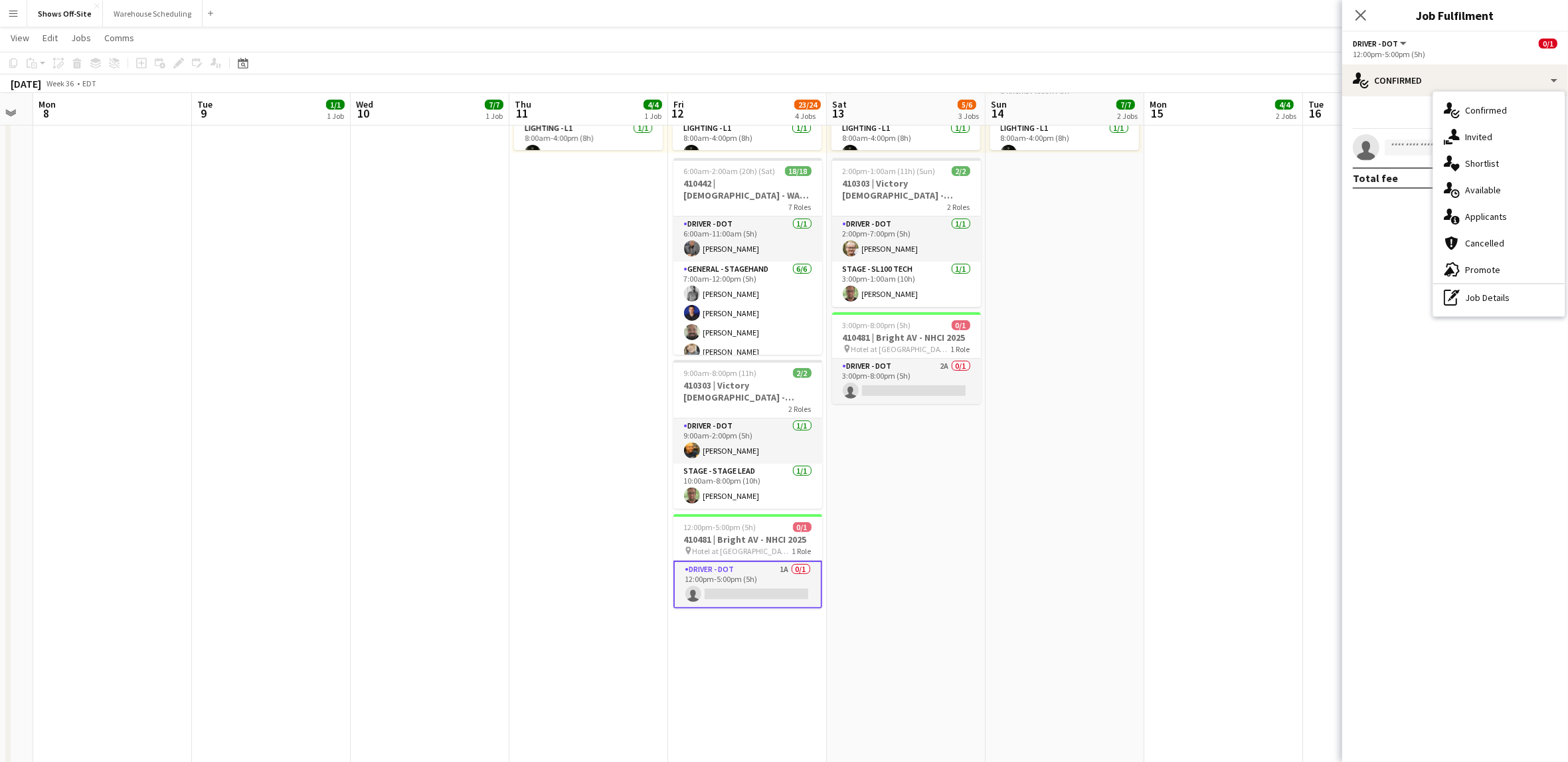
click at [1156, 287] on app-date-cell "8:00am-4:00pm (8h) 3/3 2 Roles Audio - A1 [DATE] 8:00am-4:00pm (8h) [PERSON_NAM…" at bounding box center [1223, 387] width 159 height 1431
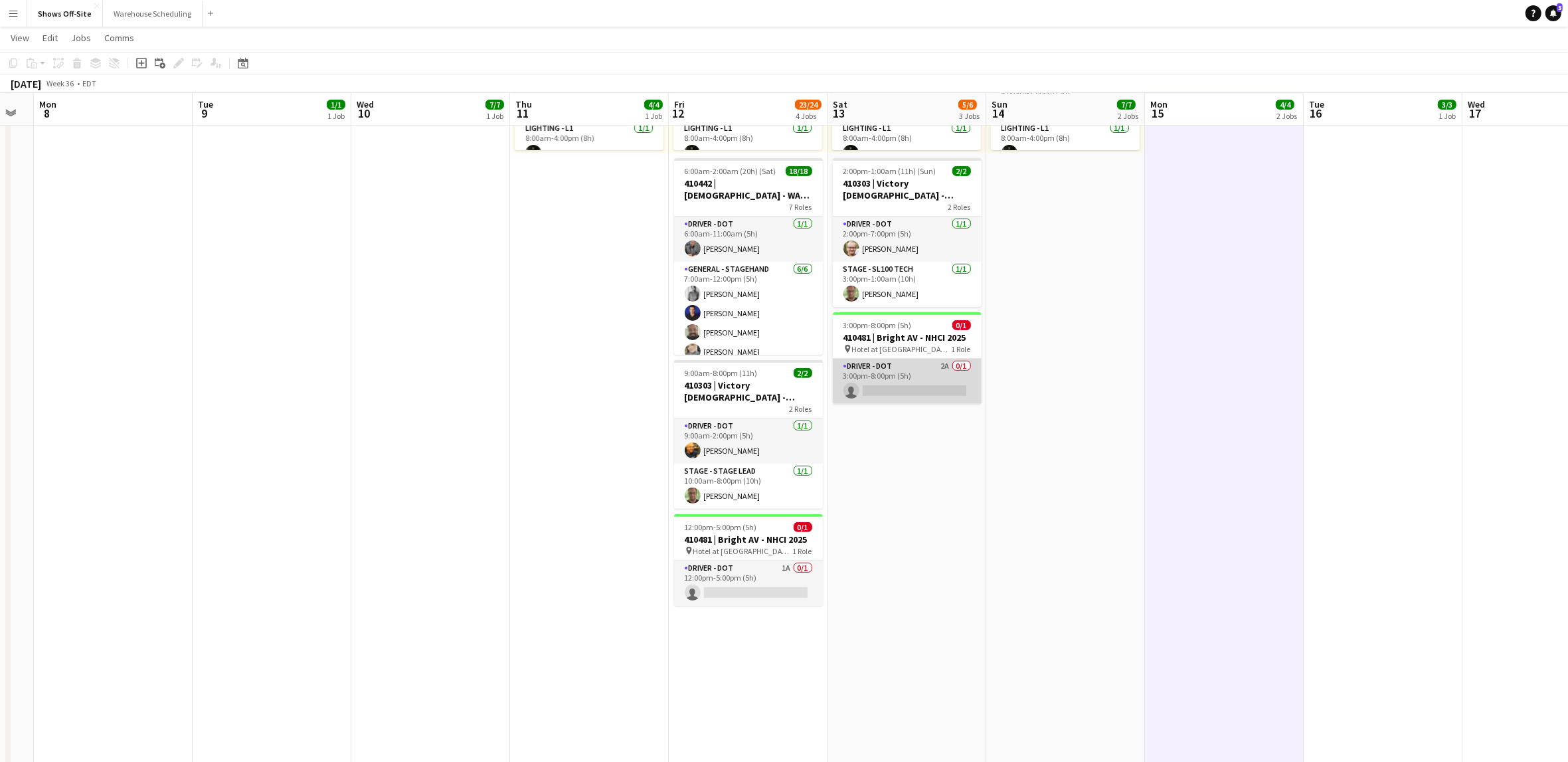
click at [944, 393] on app-card-role "Driver - DOT 2A 0/1 3:00pm-8:00pm (5h) single-neutral-actions" at bounding box center [907, 381] width 149 height 45
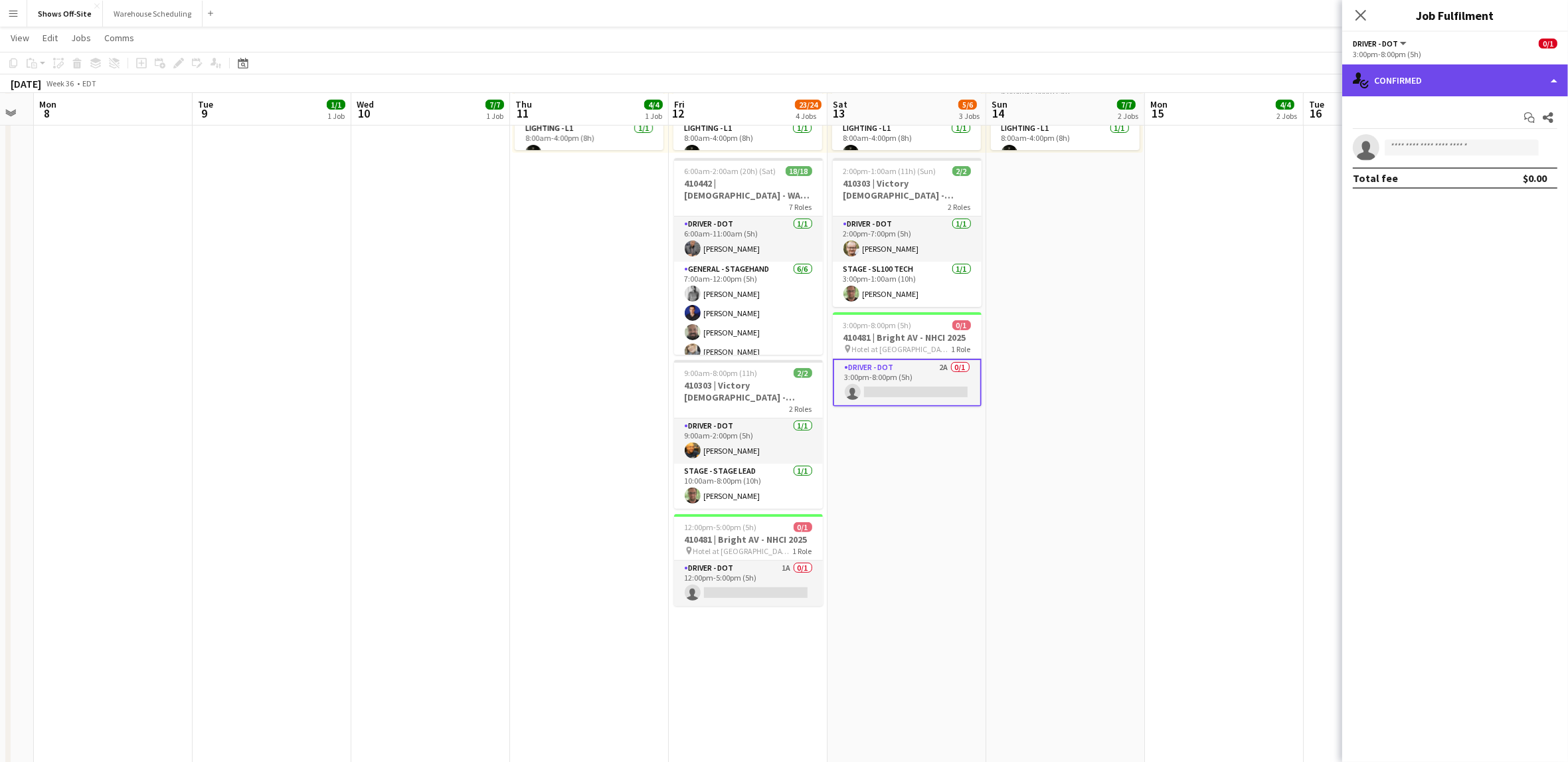
click at [1434, 82] on div "single-neutral-actions-check-2 Confirmed" at bounding box center [1455, 80] width 226 height 32
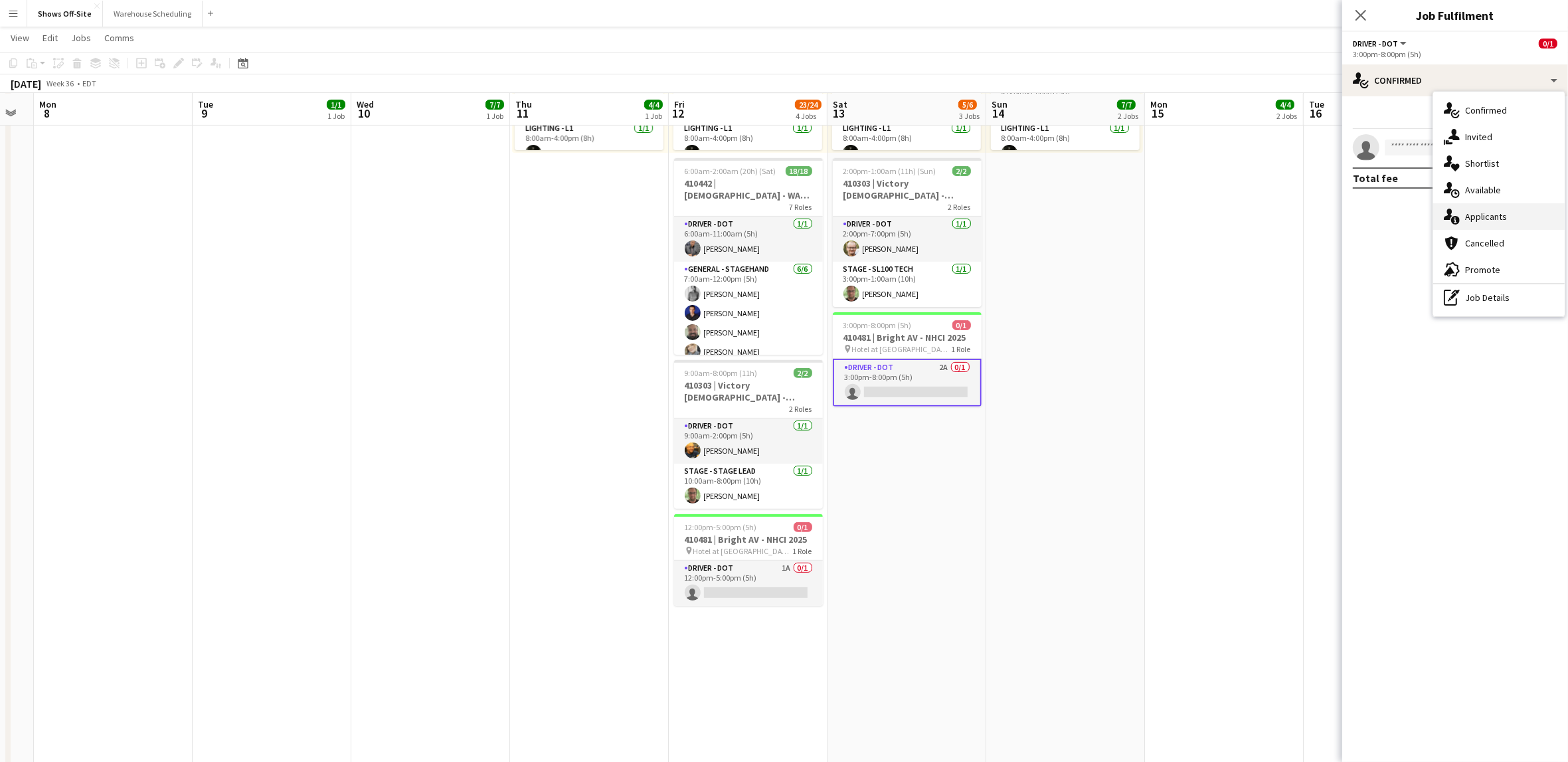
click at [1434, 209] on div "single-neutral-actions-information Applicants" at bounding box center [1499, 216] width 132 height 26
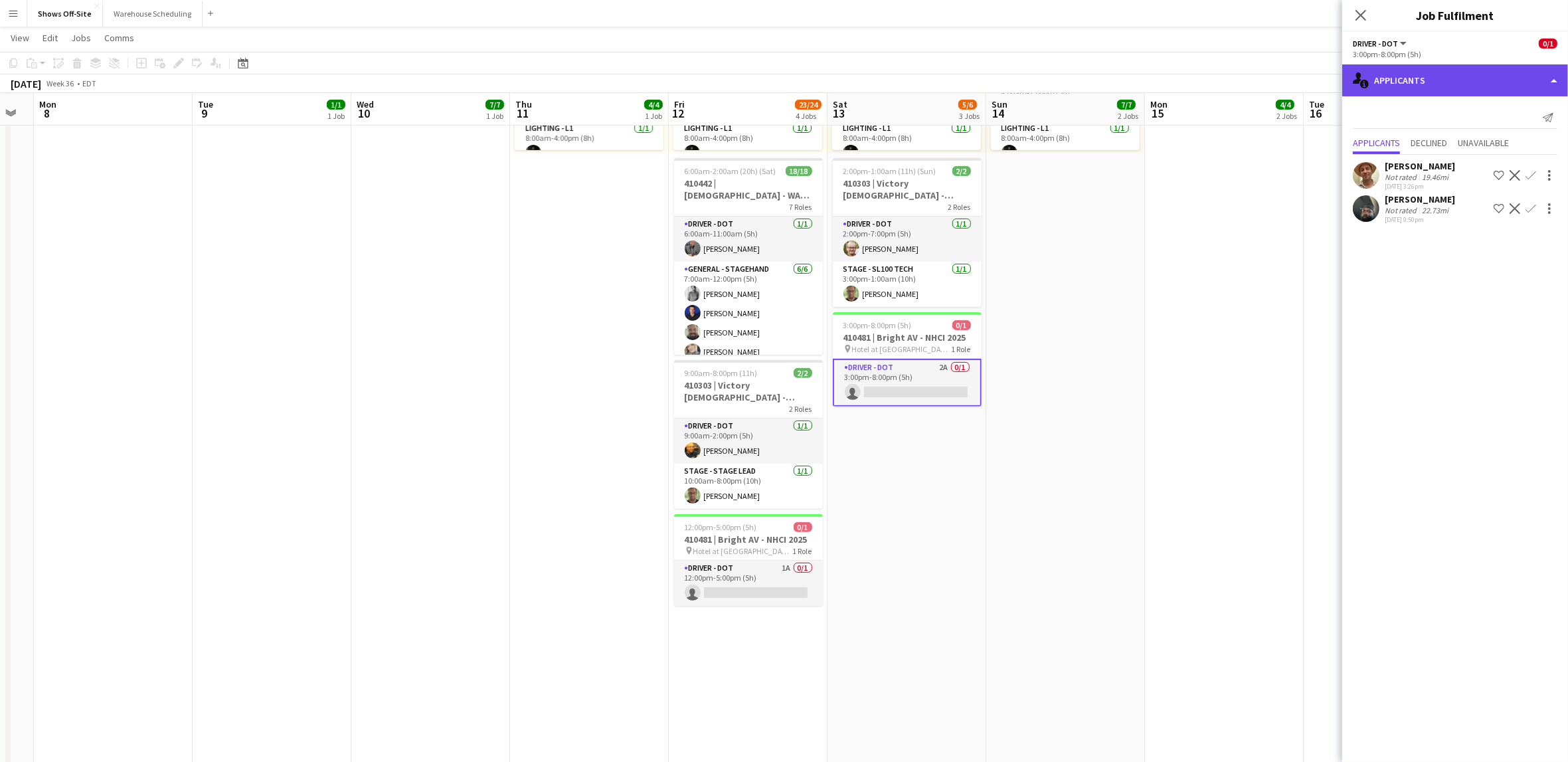
click at [1434, 86] on div "single-neutral-actions-information Applicants" at bounding box center [1455, 80] width 226 height 32
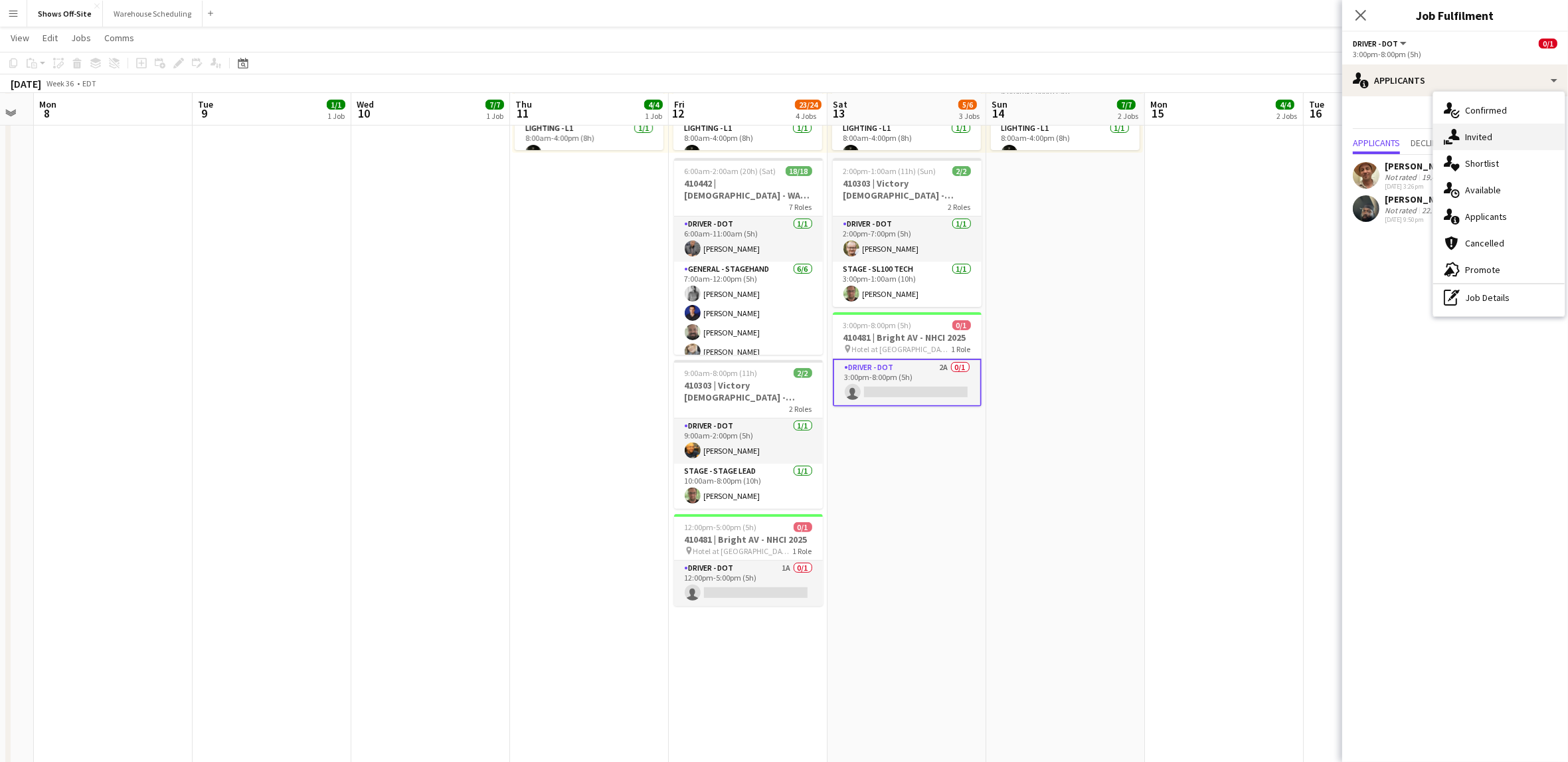
click at [1434, 137] on div "single-neutral-actions-share-1 Invited" at bounding box center [1499, 137] width 132 height 26
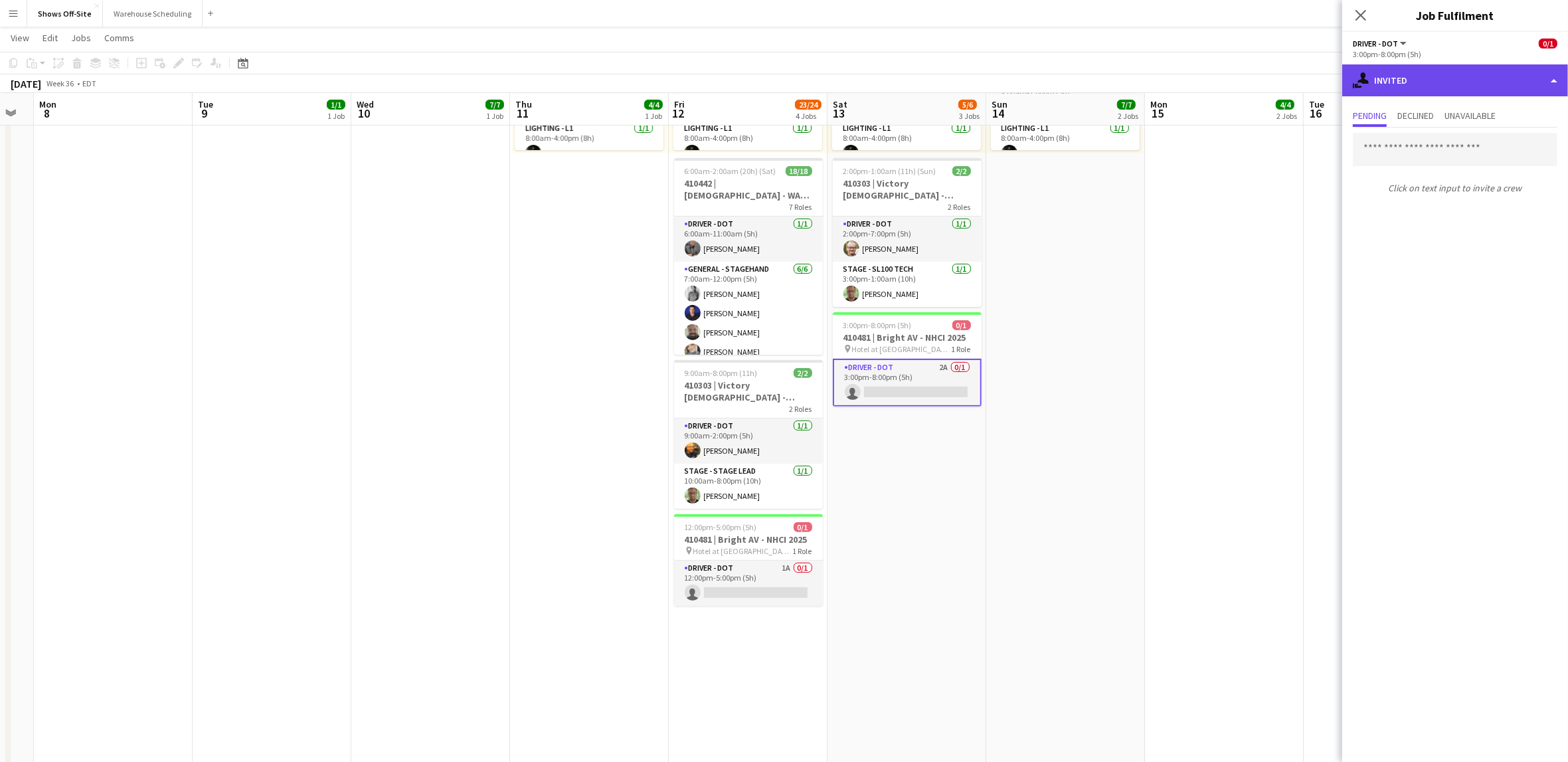
click at [1434, 92] on div "single-neutral-actions-share-1 Invited" at bounding box center [1455, 80] width 226 height 32
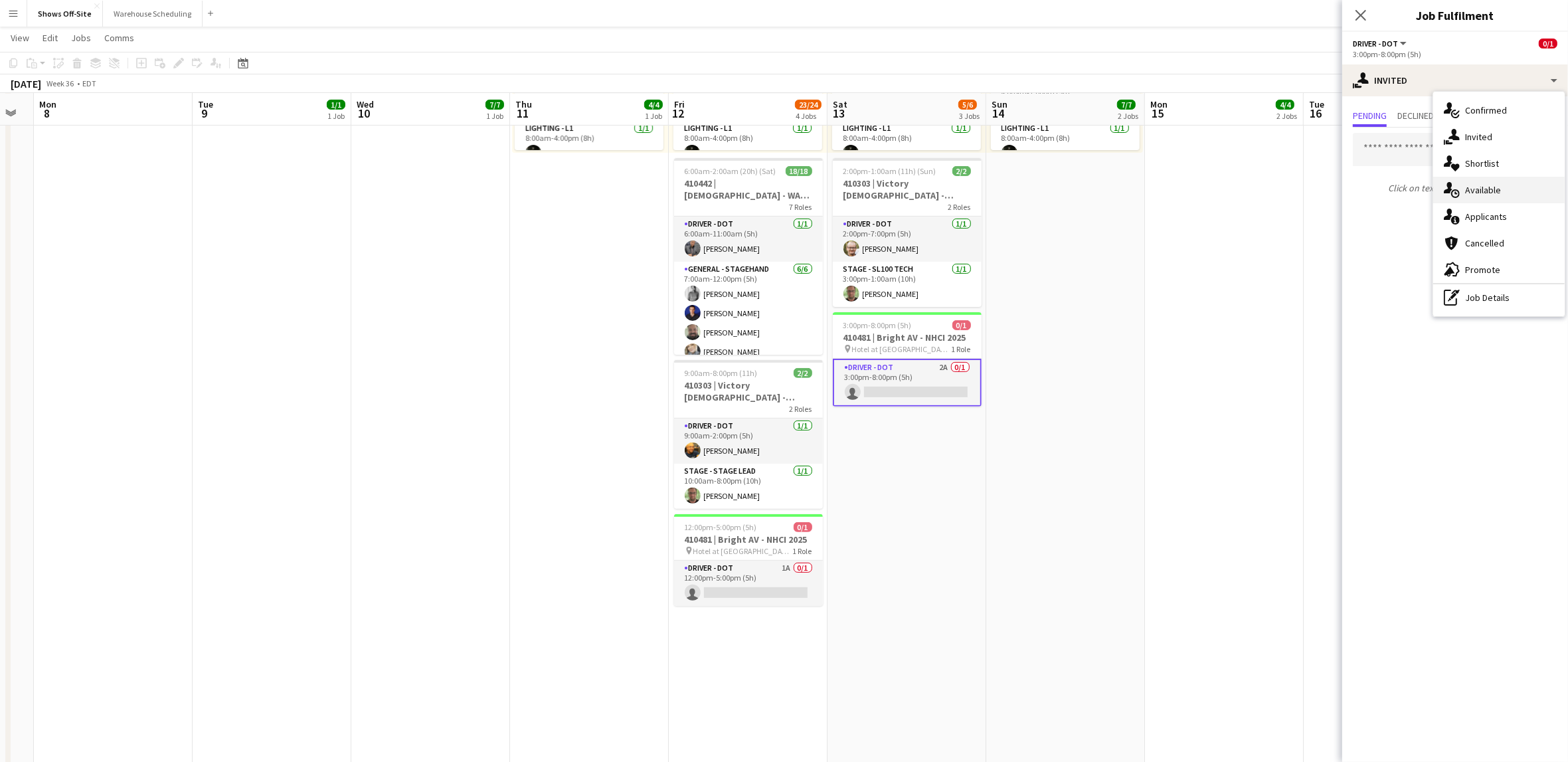
click at [1434, 184] on span "Available" at bounding box center [1483, 189] width 36 height 12
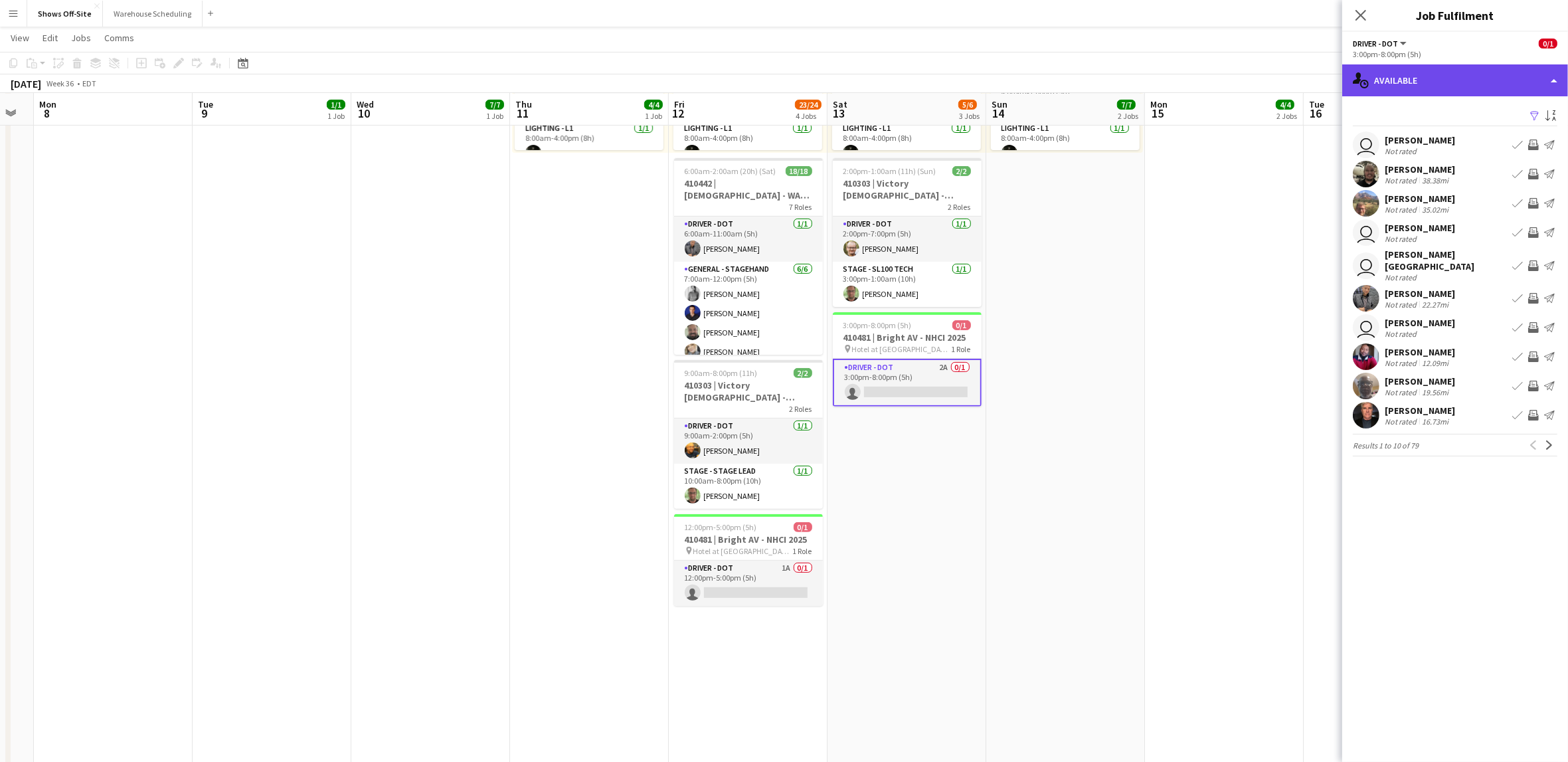
click at [1434, 89] on div "single-neutral-actions-upload Available" at bounding box center [1455, 80] width 226 height 32
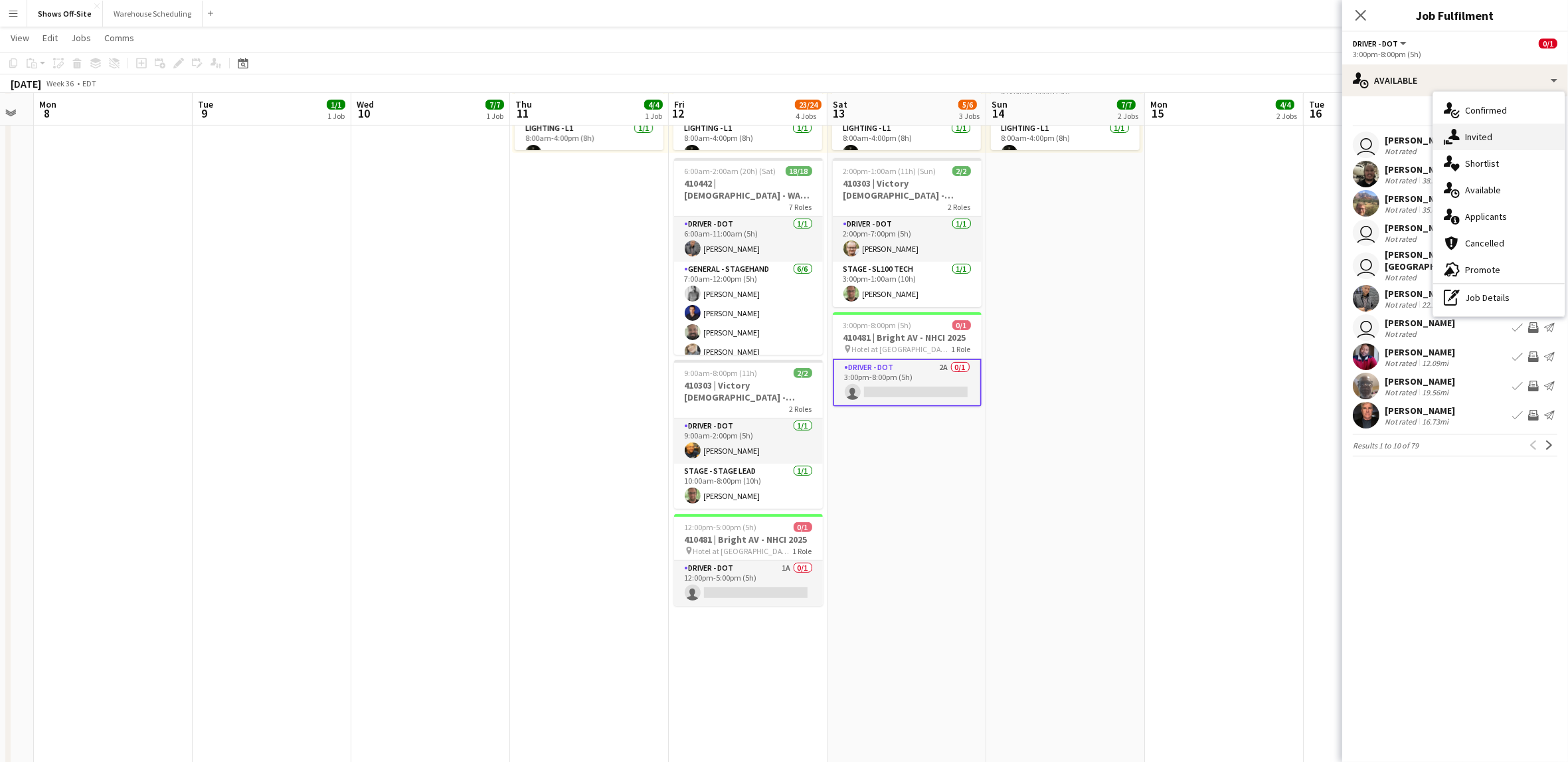
click at [1434, 133] on span "Invited" at bounding box center [1479, 137] width 27 height 12
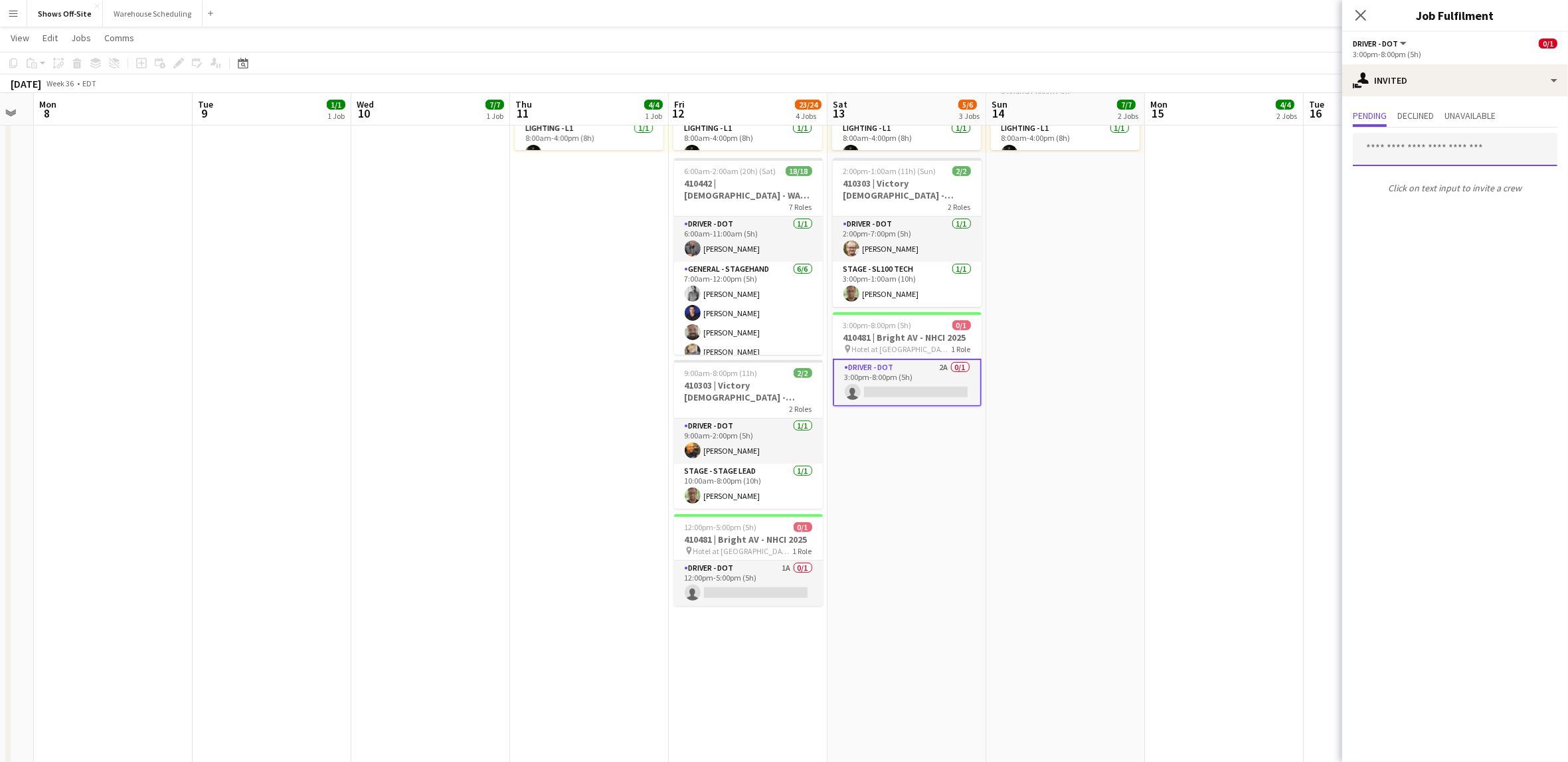
click at [1413, 142] on input "text" at bounding box center [1455, 150] width 204 height 33
click at [1054, 583] on app-date-cell "Toggle View Samaritans Purse [PERSON_NAME] -- 409866 [DATE] → [DATE] 15/15 5 jo…" at bounding box center [1065, 387] width 159 height 1431
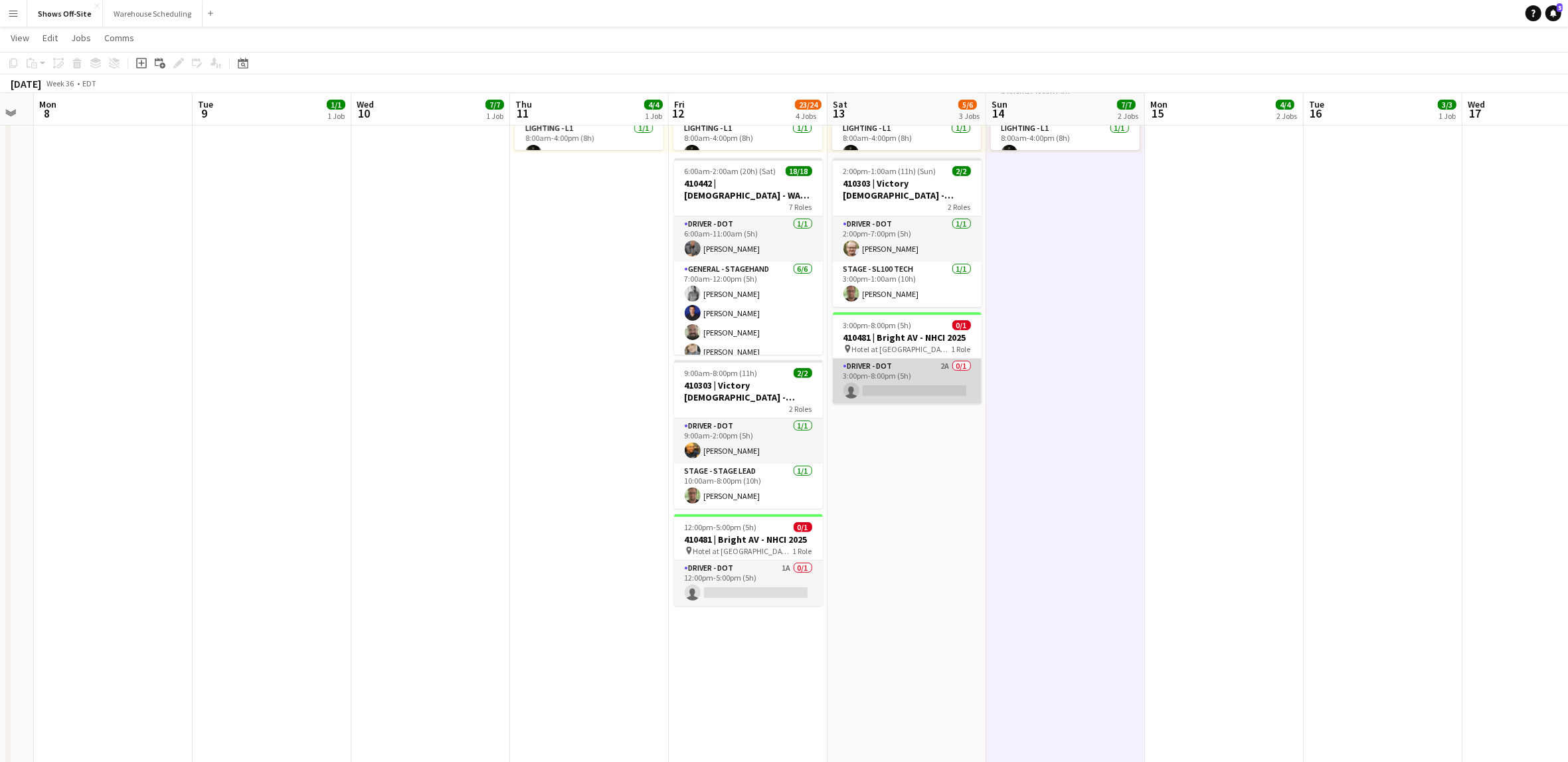
click at [918, 386] on app-card-role "Driver - DOT 2A 0/1 3:00pm-8:00pm (5h) single-neutral-actions" at bounding box center [907, 381] width 149 height 45
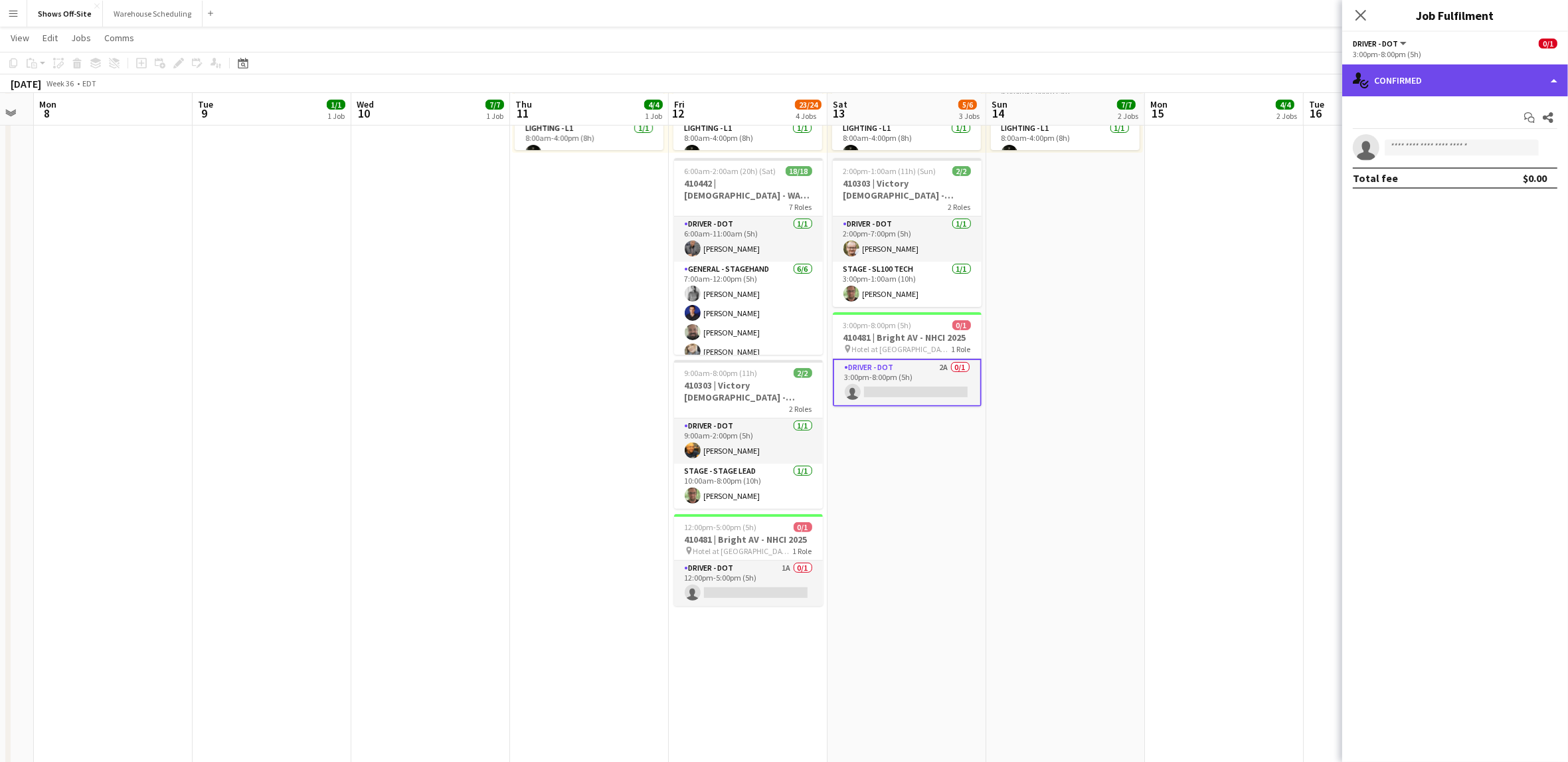
click at [1434, 80] on div "single-neutral-actions-check-2 Confirmed" at bounding box center [1455, 80] width 226 height 32
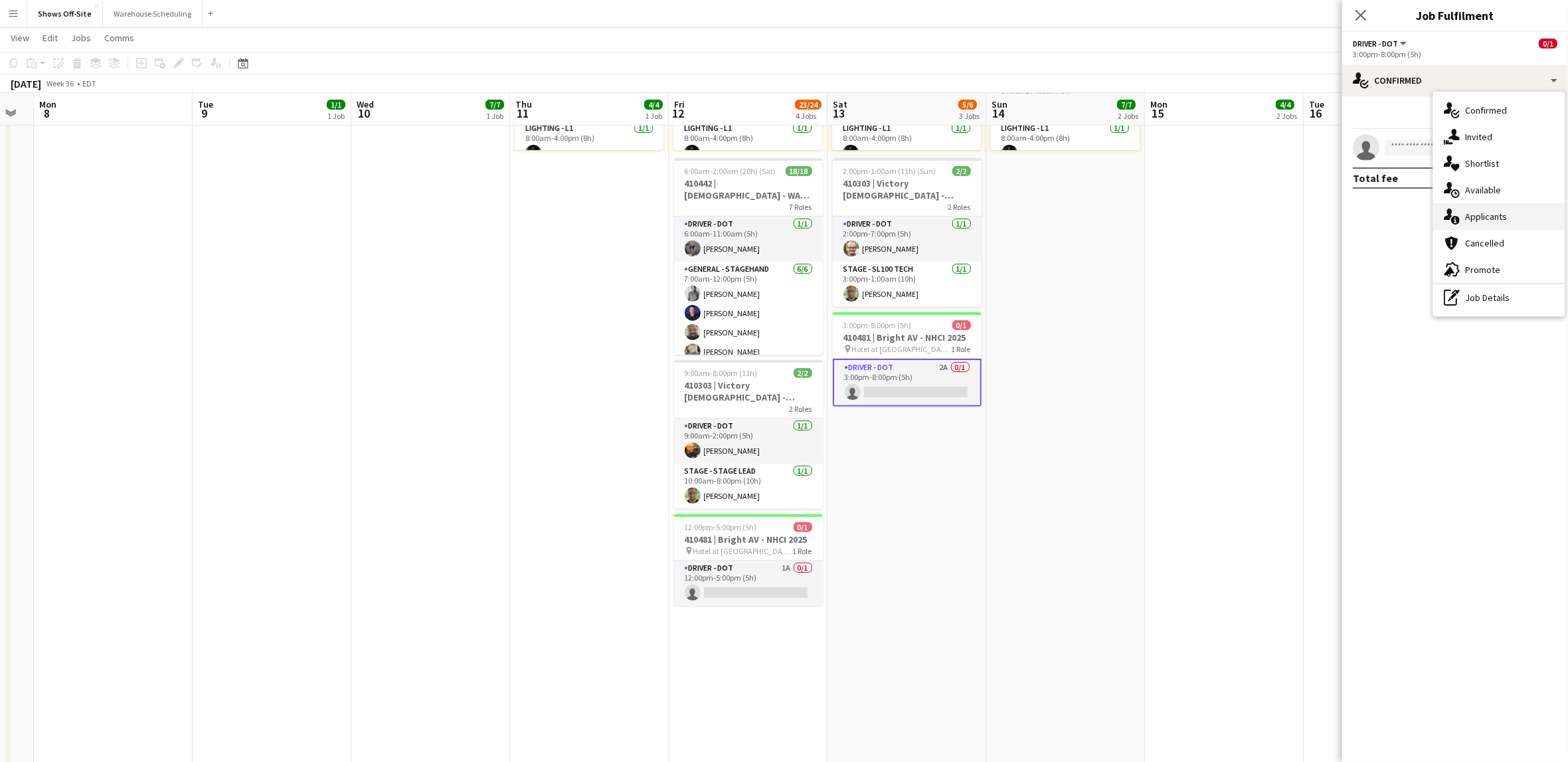
click at [1434, 213] on span "Applicants" at bounding box center [1486, 216] width 42 height 12
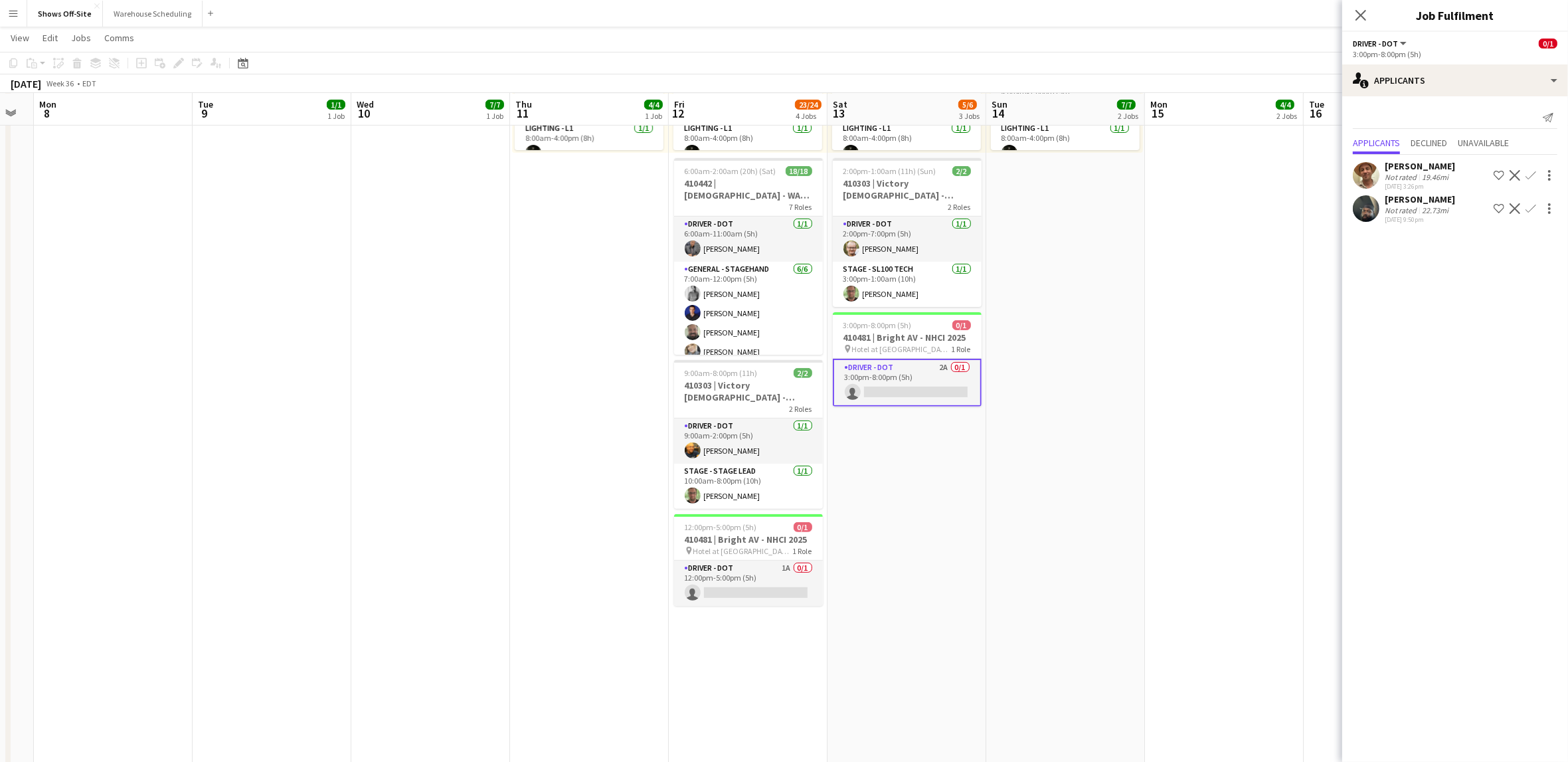
click at [1434, 209] on app-icon "Confirm" at bounding box center [1531, 208] width 11 height 11
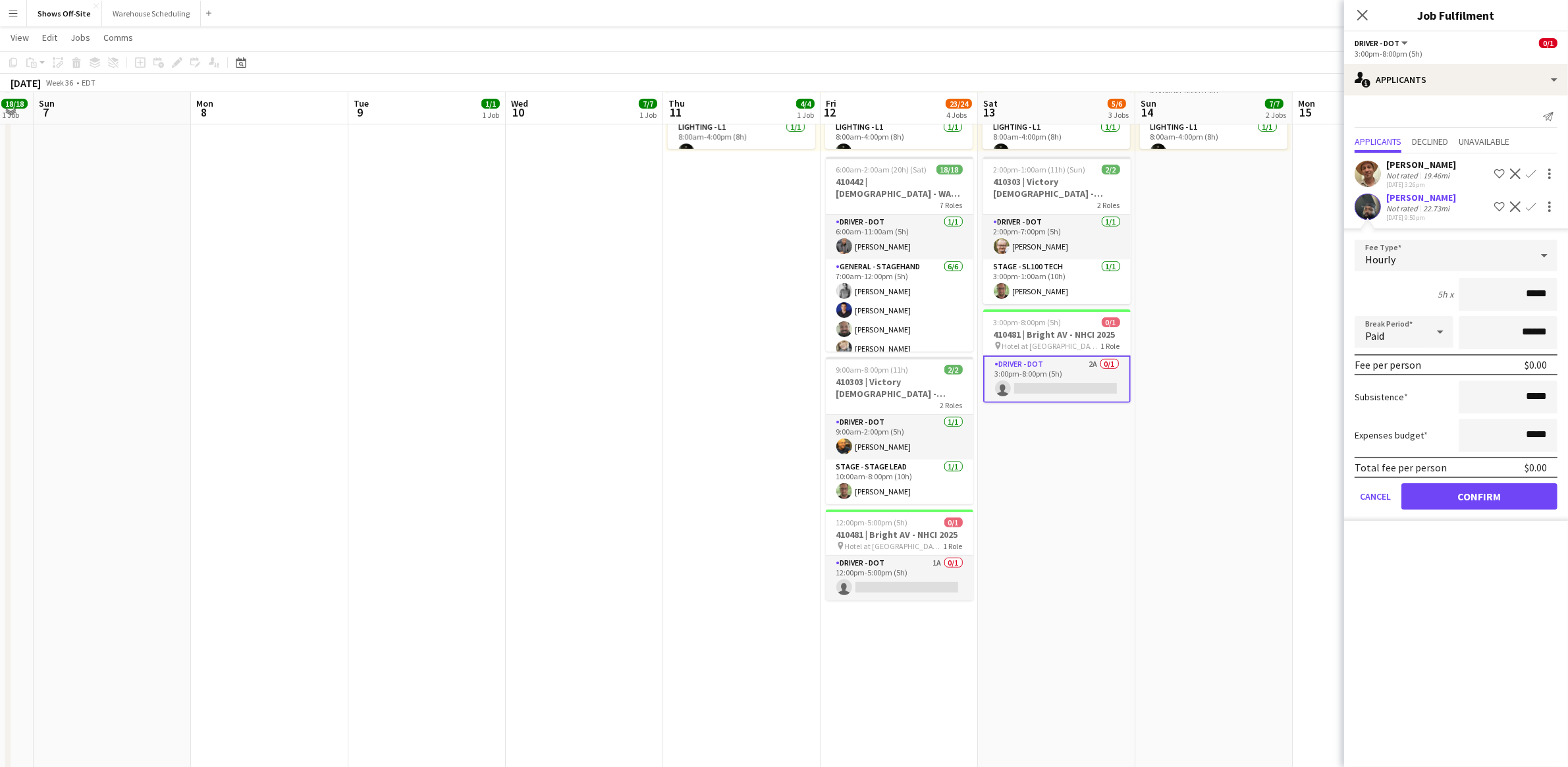
click at [1422, 212] on app-icon "Confirm" at bounding box center [1531, 206] width 11 height 11
click at [1422, 208] on app-icon "Confirm" at bounding box center [1531, 206] width 11 height 11
click at [1422, 495] on button "Confirm" at bounding box center [1479, 496] width 156 height 26
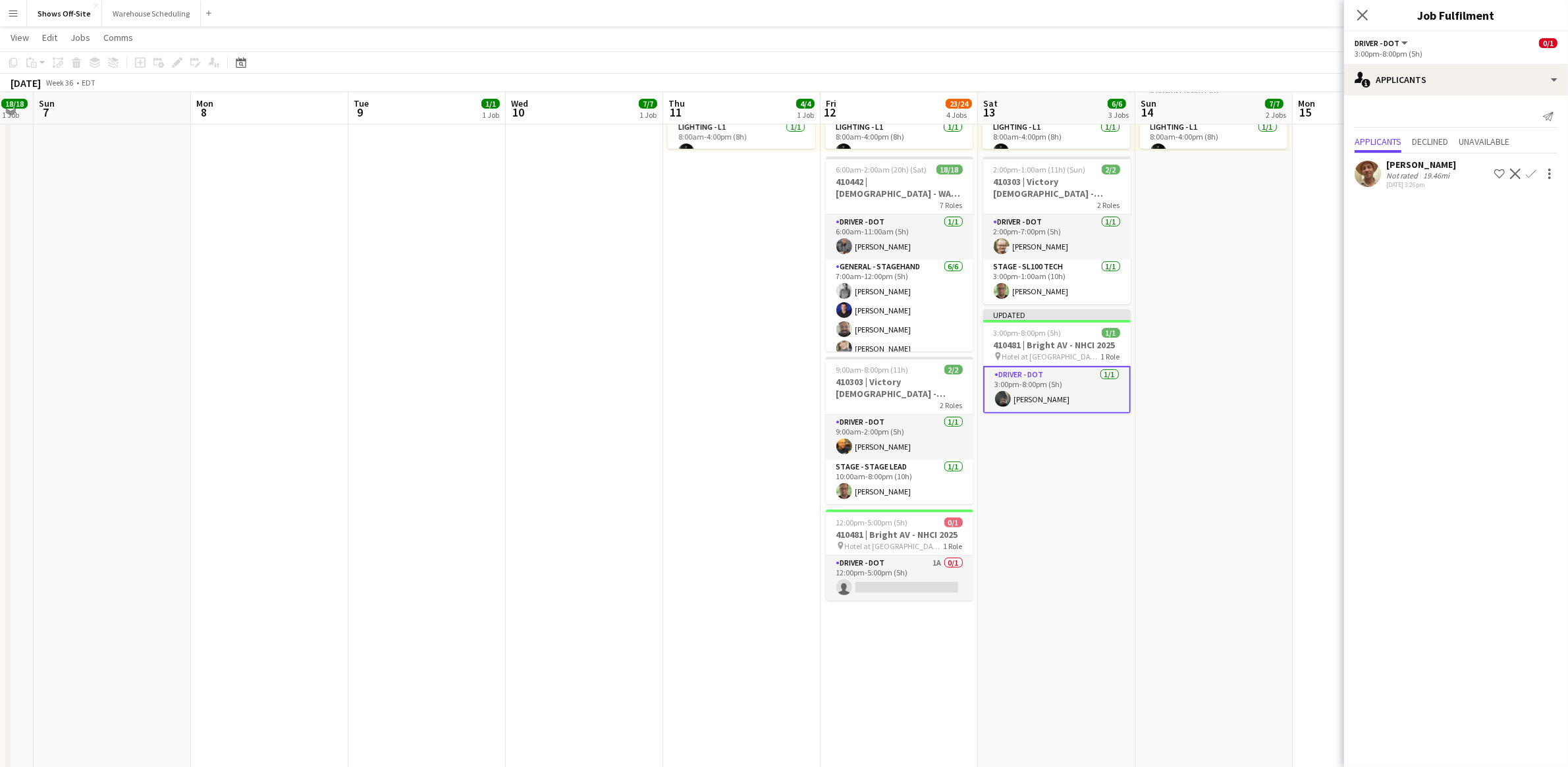
click at [1207, 443] on app-date-cell "Toggle View Samaritans Purse [PERSON_NAME] -- 409866 [DATE] → [DATE] 15/15 5 jo…" at bounding box center [1214, 383] width 157 height 1418
